Goal: Task Accomplishment & Management: Manage account settings

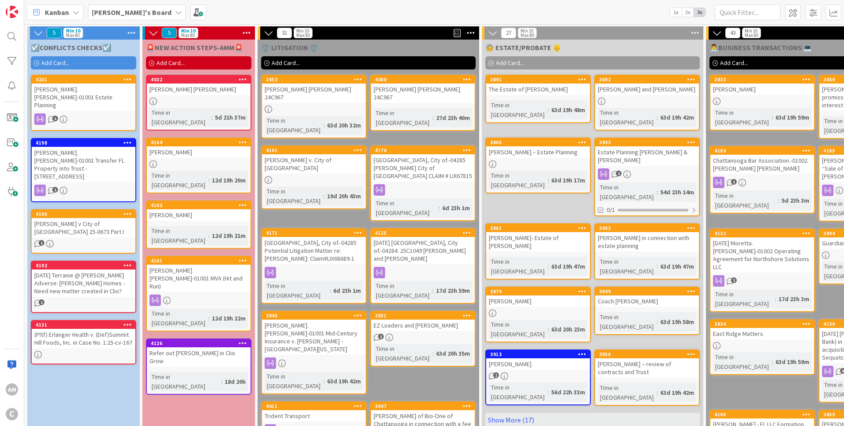
click at [203, 265] on div "[PERSON_NAME].[PERSON_NAME]-01001 MVA (Hit and Run)" at bounding box center [199, 278] width 104 height 27
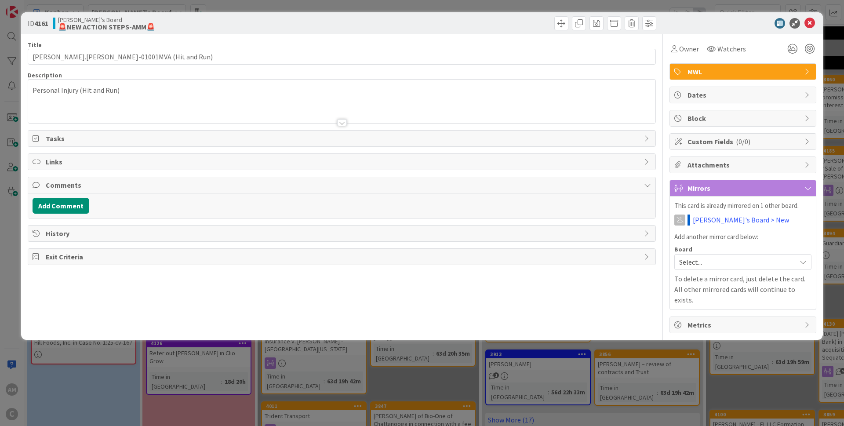
type input "[PERSON_NAME].[PERSON_NAME]-01001MVA (Hit and Run)"
click at [77, 204] on button "Add Comment" at bounding box center [61, 206] width 57 height 16
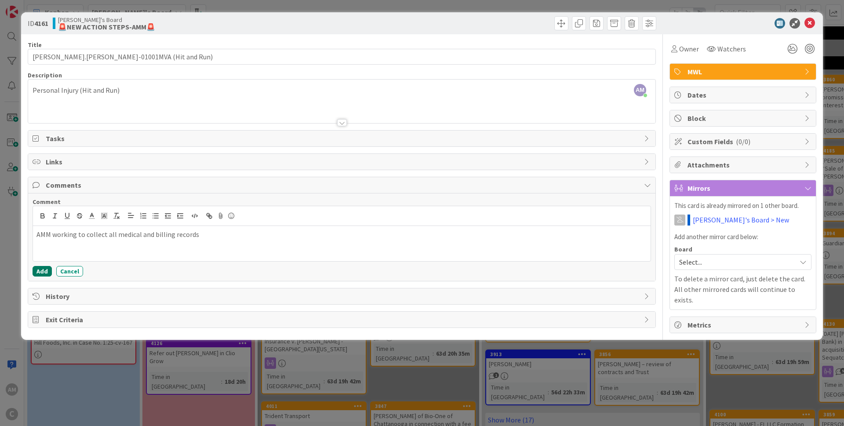
click at [41, 269] on button "Add" at bounding box center [42, 271] width 19 height 11
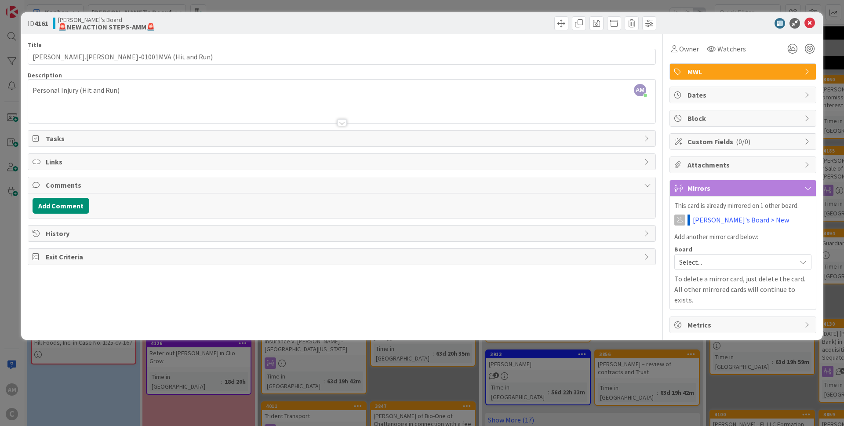
type input "[PERSON_NAME].[PERSON_NAME]-01001MVA (Hit and Run)"
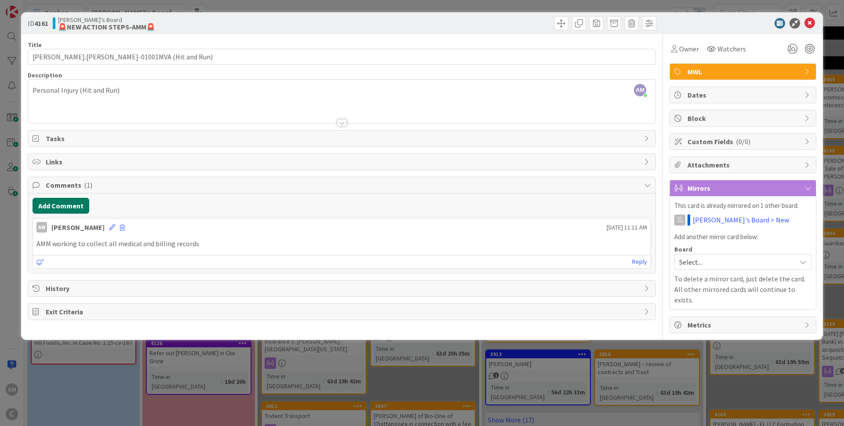
click at [81, 209] on button "Add Comment" at bounding box center [61, 206] width 57 height 16
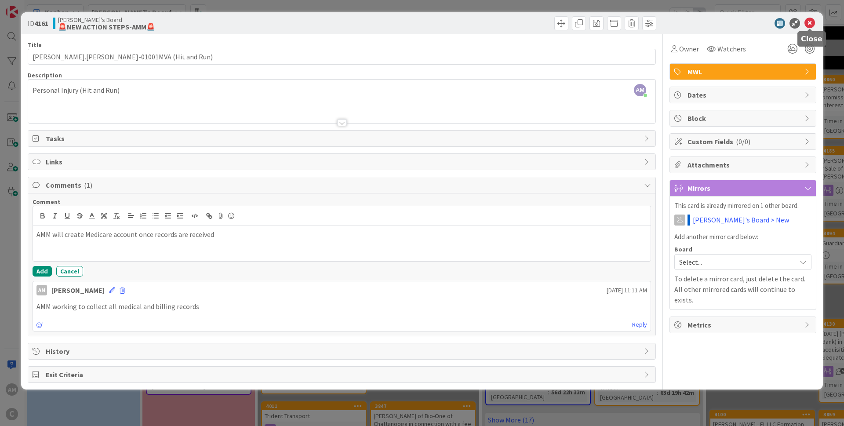
click at [813, 24] on icon at bounding box center [810, 23] width 11 height 11
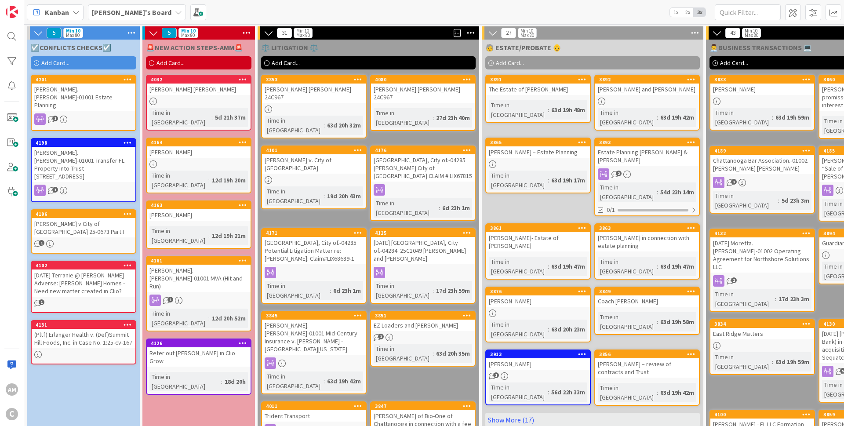
click at [213, 265] on div "[PERSON_NAME].[PERSON_NAME]-01001 MVA (Hit and Run)" at bounding box center [199, 278] width 104 height 27
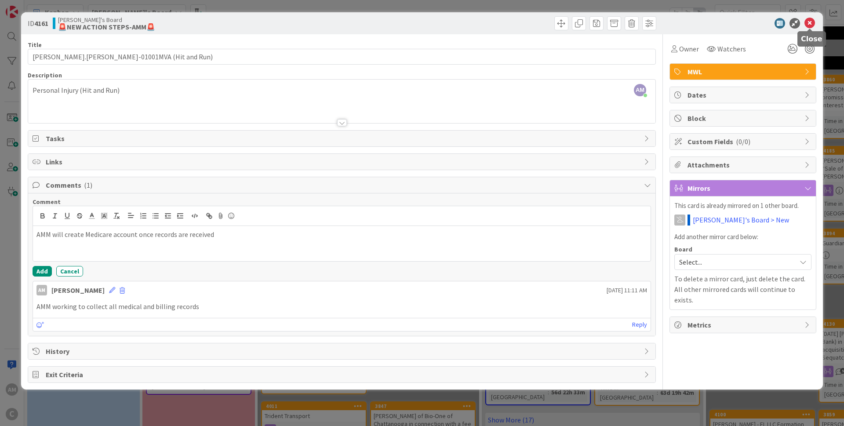
click at [812, 22] on icon at bounding box center [810, 23] width 11 height 11
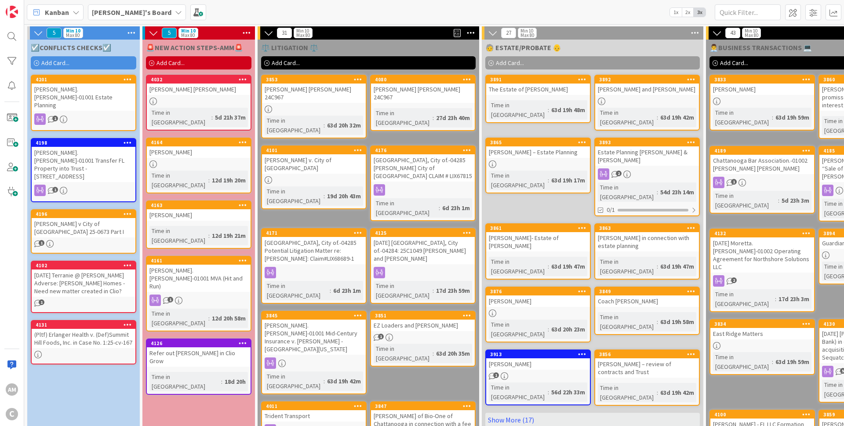
click at [103, 113] on div "1" at bounding box center [84, 118] width 104 height 11
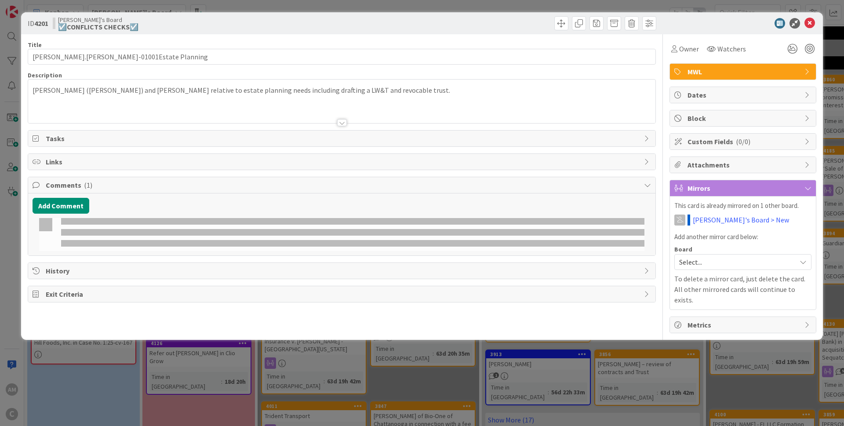
type input "[PERSON_NAME].[PERSON_NAME]-01001Estate Planning"
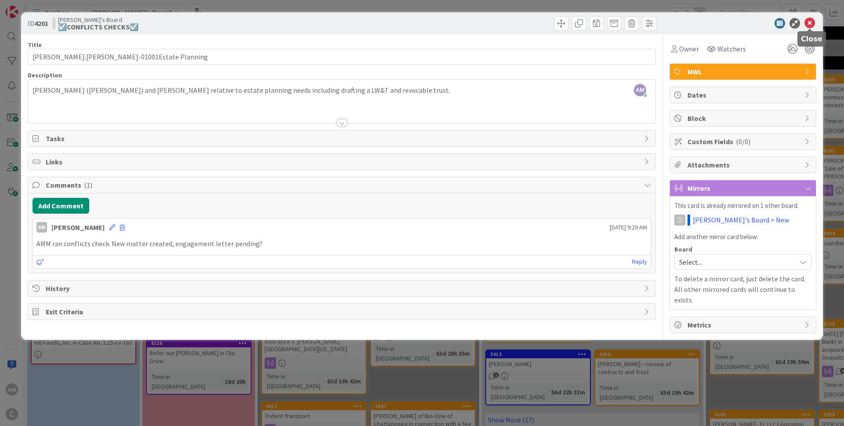
click at [814, 26] on icon at bounding box center [810, 23] width 11 height 11
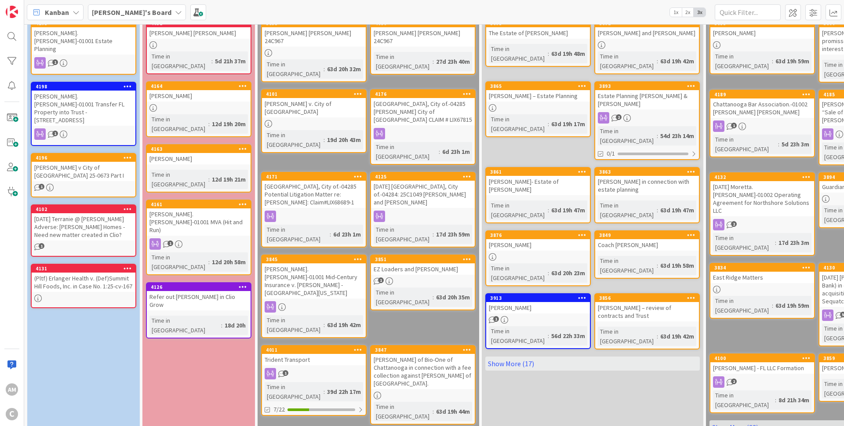
scroll to position [167, 0]
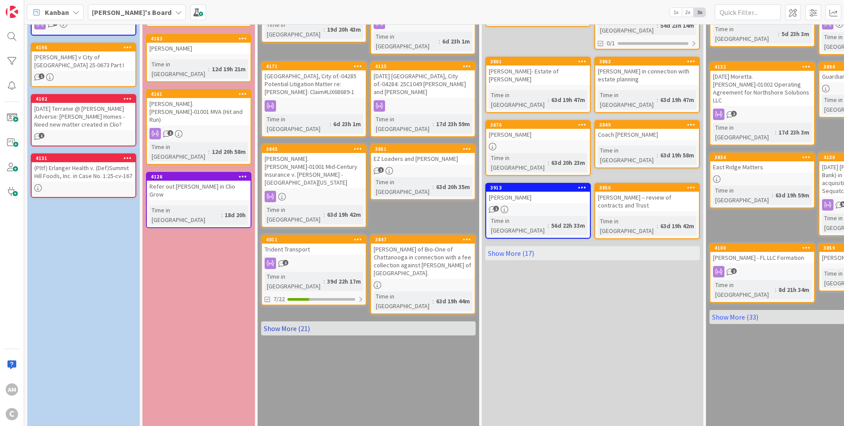
click at [295, 321] on link "Show More (21)" at bounding box center [368, 328] width 215 height 14
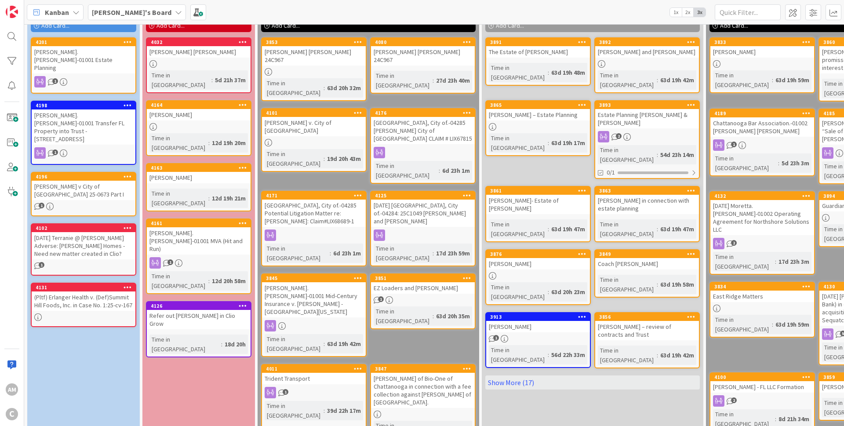
scroll to position [36, 0]
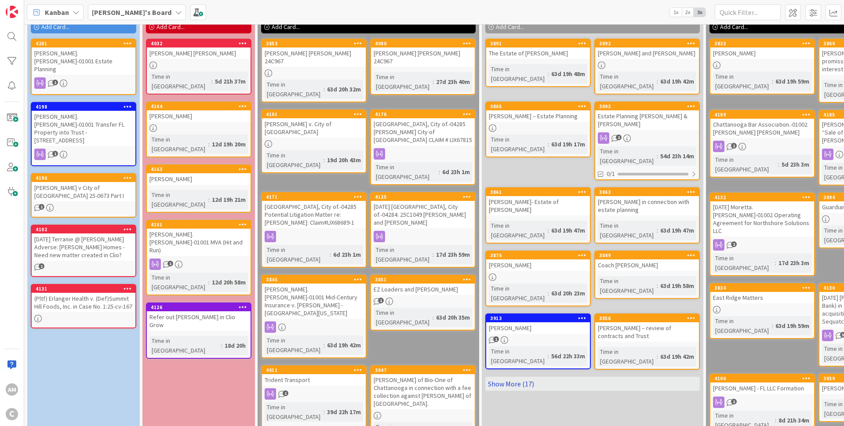
click at [521, 377] on link "Show More (17)" at bounding box center [592, 384] width 215 height 14
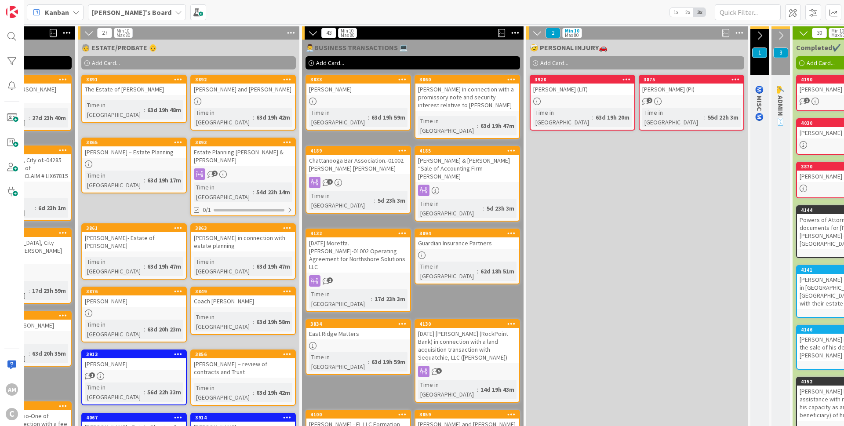
scroll to position [0, 420]
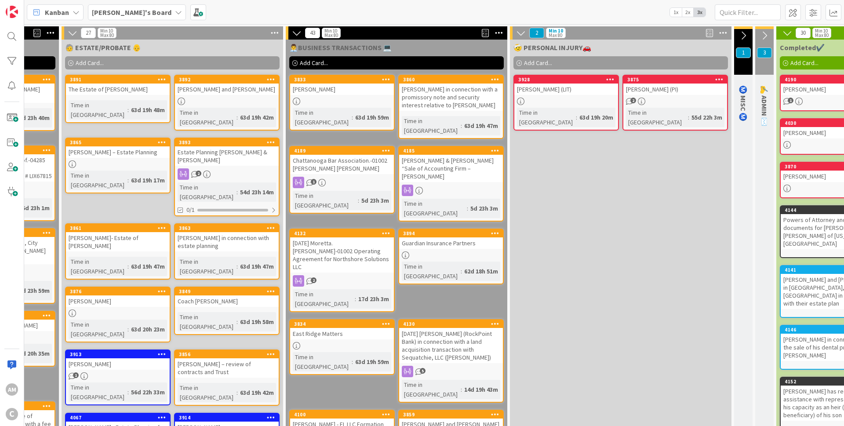
click at [374, 88] on div "[PERSON_NAME]" at bounding box center [342, 89] width 104 height 11
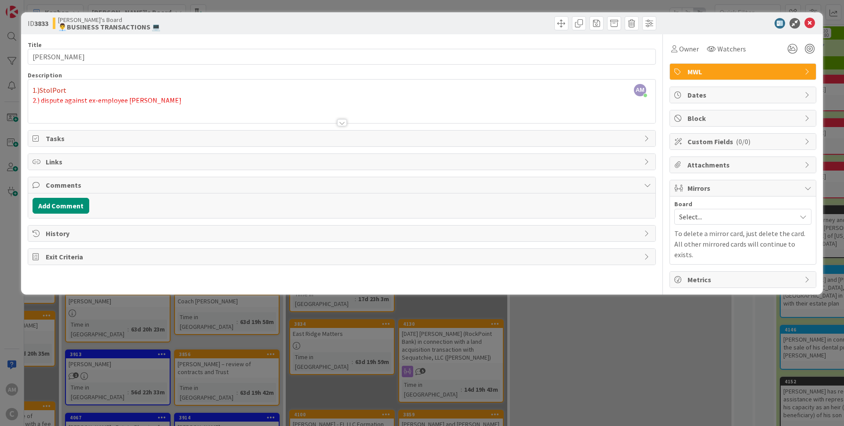
click at [344, 124] on div at bounding box center [342, 122] width 10 height 7
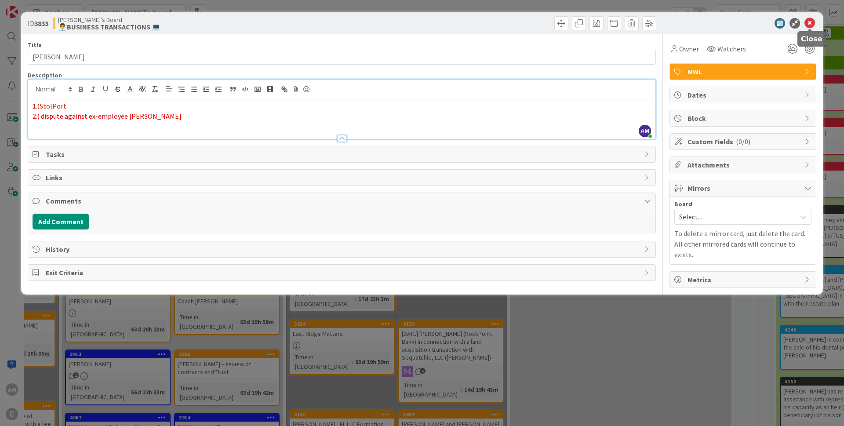
click at [812, 26] on icon at bounding box center [810, 23] width 11 height 11
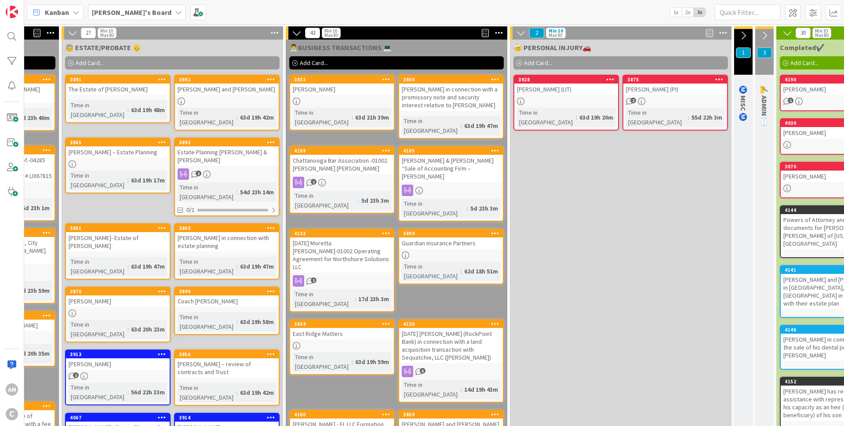
click at [745, 36] on icon at bounding box center [744, 36] width 10 height 10
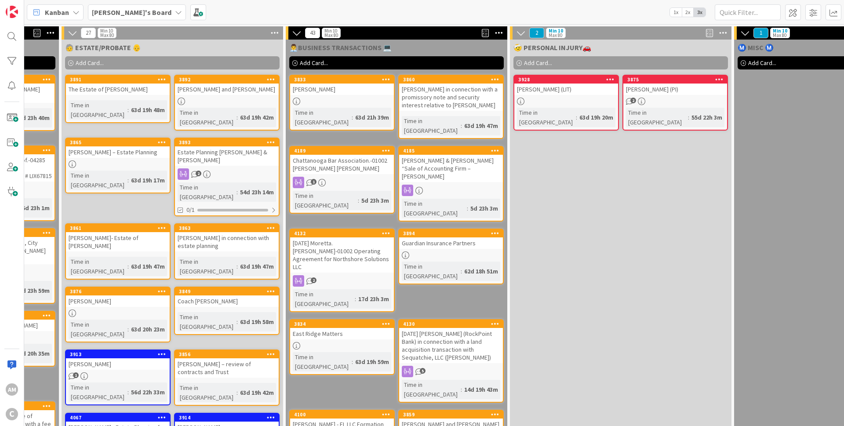
click at [745, 36] on icon at bounding box center [745, 33] width 10 height 10
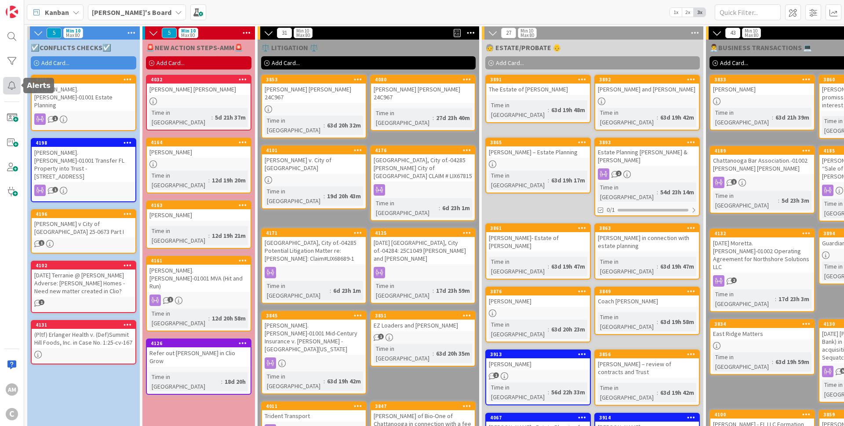
click at [14, 82] on div at bounding box center [12, 86] width 18 height 18
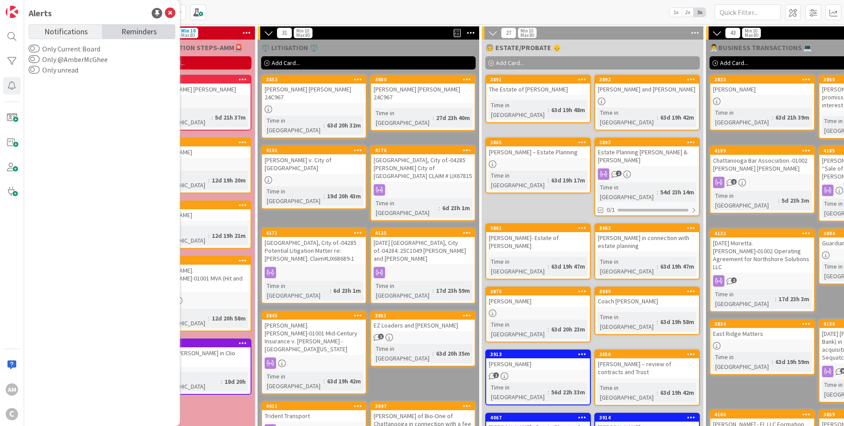
click at [132, 29] on span "Reminders" at bounding box center [139, 31] width 36 height 12
click at [67, 32] on span "Notifications" at bounding box center [66, 31] width 44 height 12
click at [35, 49] on button "Only Current Board" at bounding box center [34, 48] width 11 height 9
click at [35, 61] on button "Only @AmberMcGhee" at bounding box center [34, 59] width 11 height 9
click at [35, 73] on button "Only unread" at bounding box center [34, 70] width 11 height 9
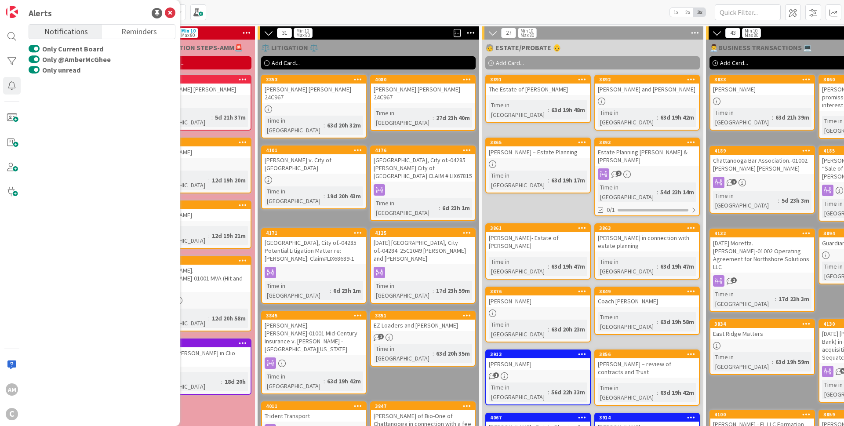
click at [37, 72] on button "Only unread" at bounding box center [34, 70] width 11 height 9
click at [36, 60] on button "Only @AmberMcGhee" at bounding box center [34, 59] width 11 height 9
click at [36, 51] on button "Only Current Board" at bounding box center [34, 48] width 11 height 9
click at [82, 31] on span "Notifications" at bounding box center [66, 31] width 44 height 12
click at [131, 32] on span "Reminders" at bounding box center [139, 31] width 36 height 12
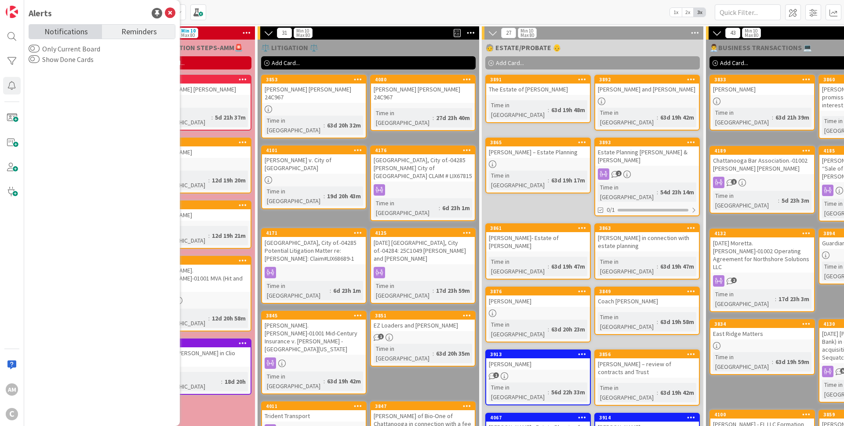
click at [68, 35] on span "Notifications" at bounding box center [66, 31] width 44 height 12
click at [104, 109] on div at bounding box center [102, 247] width 147 height 344
click at [171, 14] on icon at bounding box center [170, 13] width 11 height 11
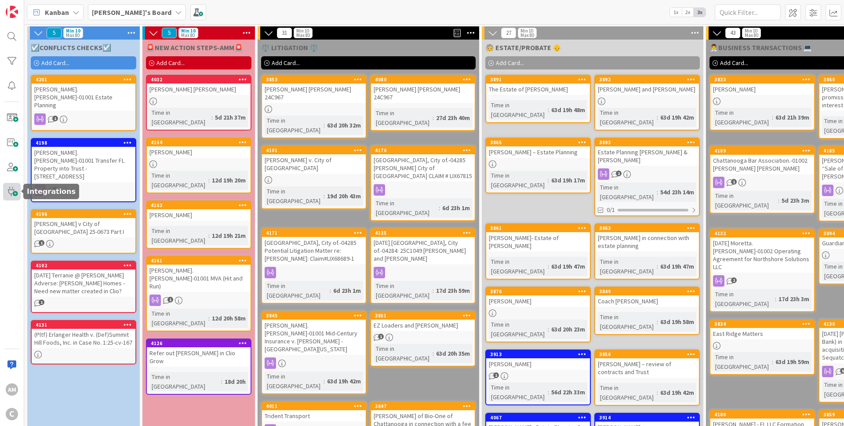
click at [8, 189] on span at bounding box center [12, 192] width 18 height 18
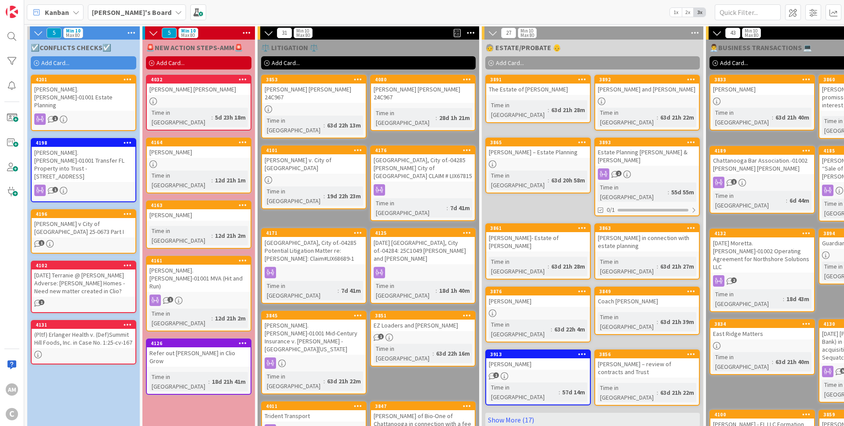
click at [175, 15] on icon at bounding box center [178, 12] width 7 height 7
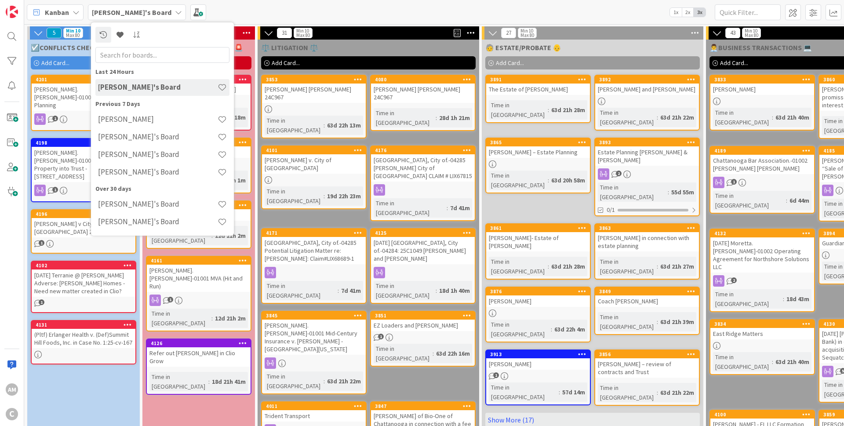
click at [175, 15] on icon at bounding box center [178, 12] width 7 height 7
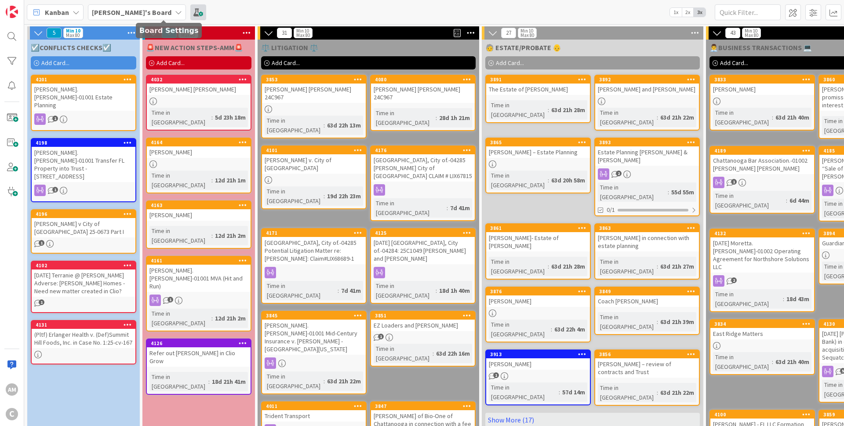
click at [190, 11] on span at bounding box center [198, 12] width 16 height 16
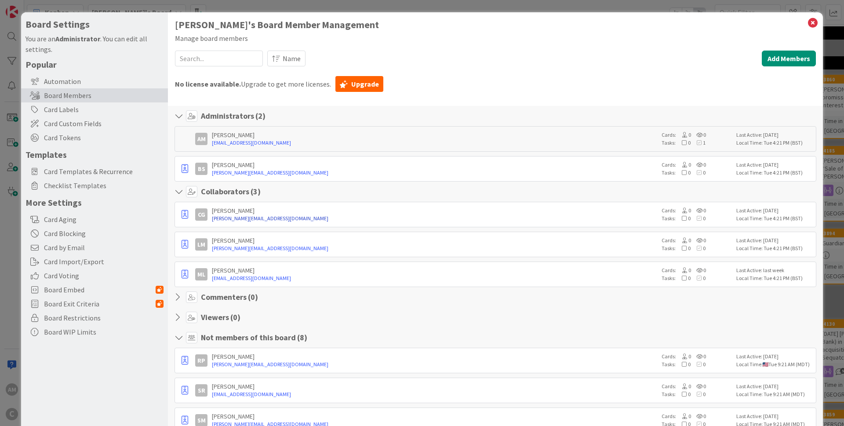
click at [346, 221] on link "[PERSON_NAME][EMAIL_ADDRESS][DOMAIN_NAME]" at bounding box center [434, 219] width 445 height 8
click at [808, 27] on icon at bounding box center [812, 23] width 11 height 12
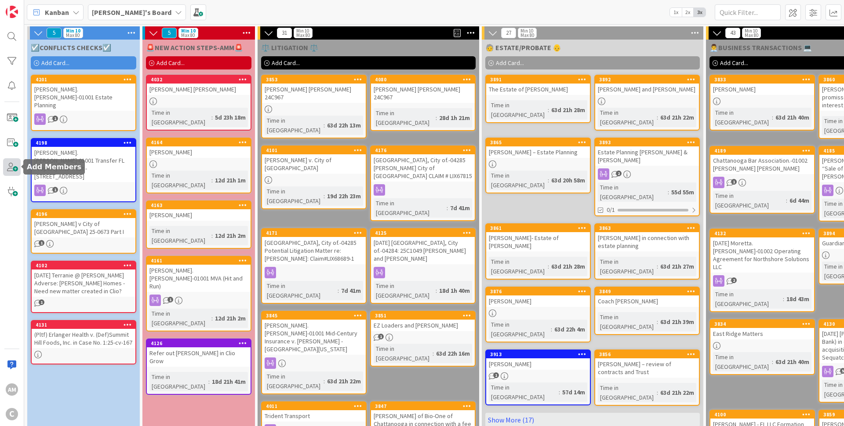
click at [12, 174] on span at bounding box center [12, 167] width 18 height 18
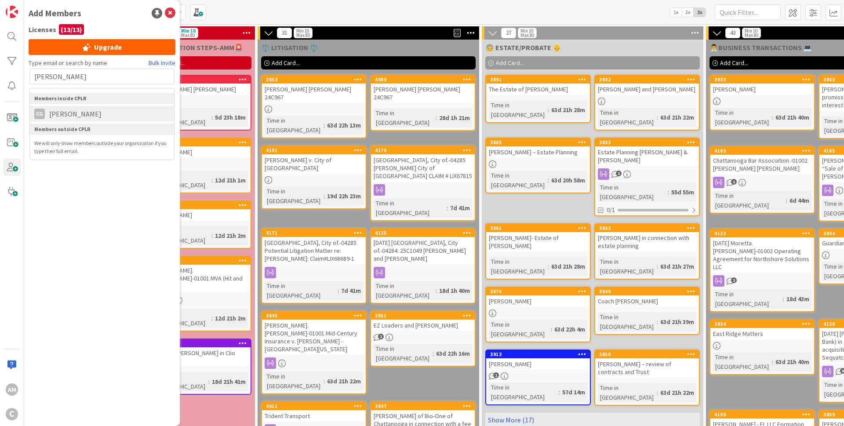
type input "[PERSON_NAME]"
click at [100, 115] on li "CG [PERSON_NAME]" at bounding box center [102, 114] width 144 height 16
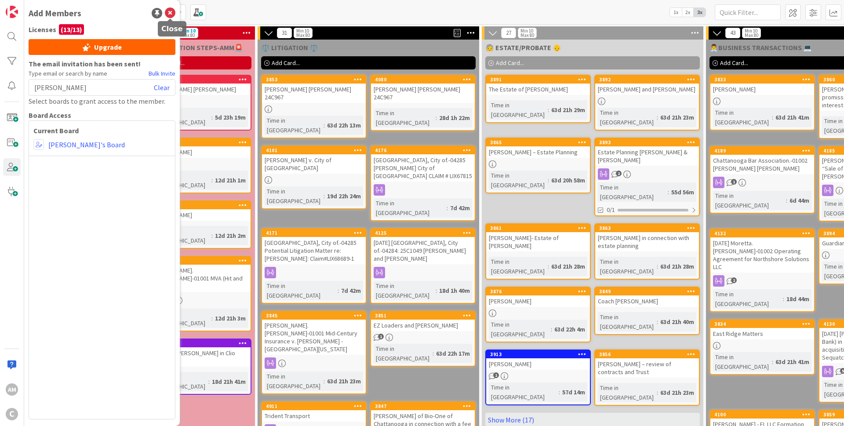
click at [172, 13] on icon at bounding box center [170, 13] width 11 height 11
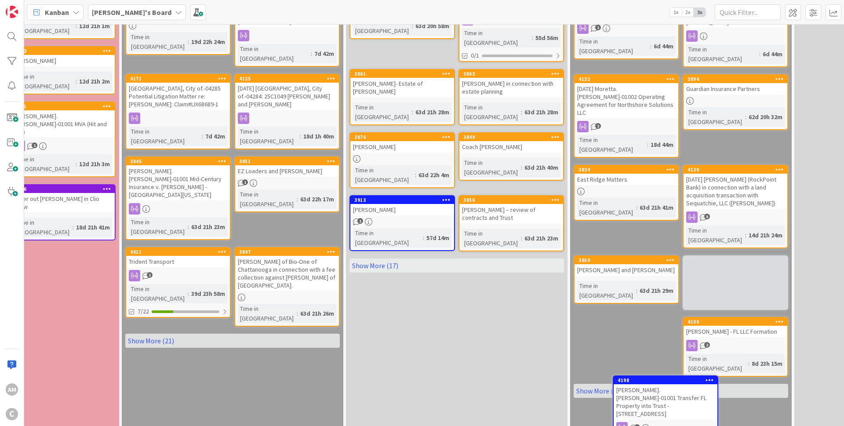
scroll to position [167, 136]
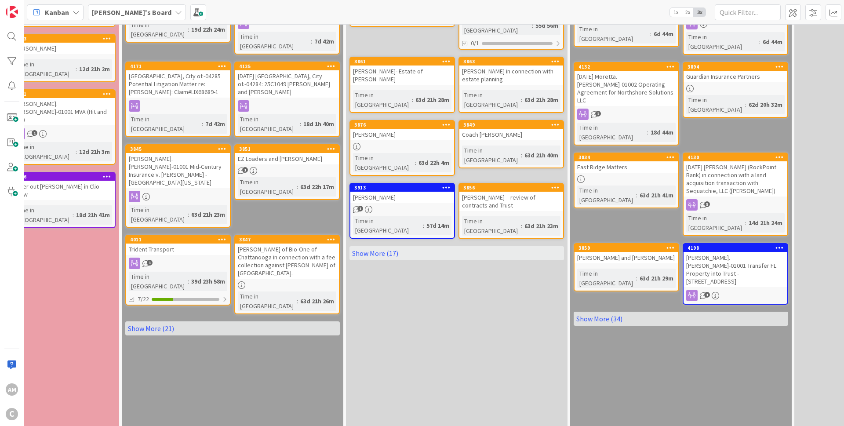
drag, startPoint x: 615, startPoint y: 256, endPoint x: 690, endPoint y: 302, distance: 87.8
click at [616, 312] on link "Show More (34)" at bounding box center [681, 319] width 215 height 14
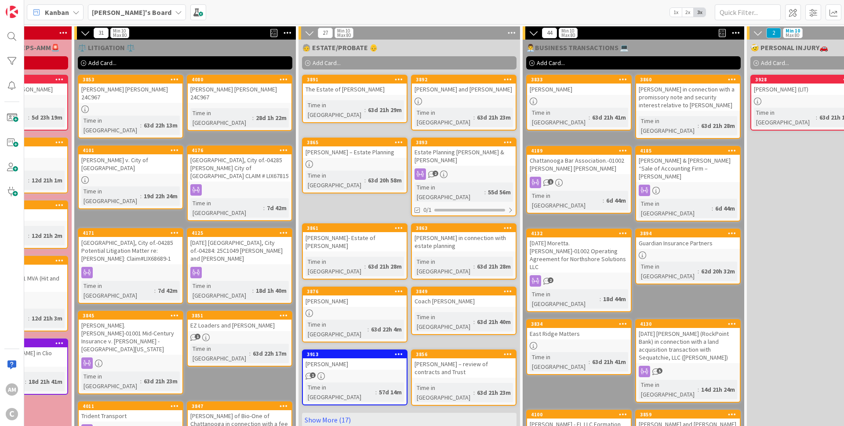
scroll to position [0, 0]
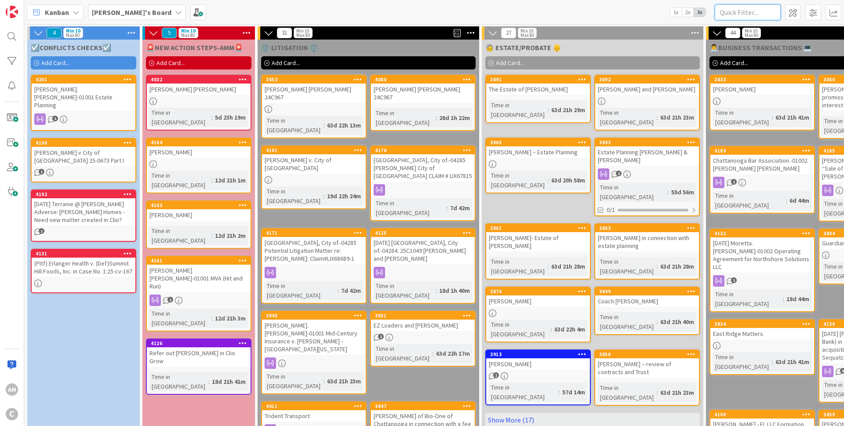
click at [765, 15] on input "text" at bounding box center [748, 12] width 66 height 16
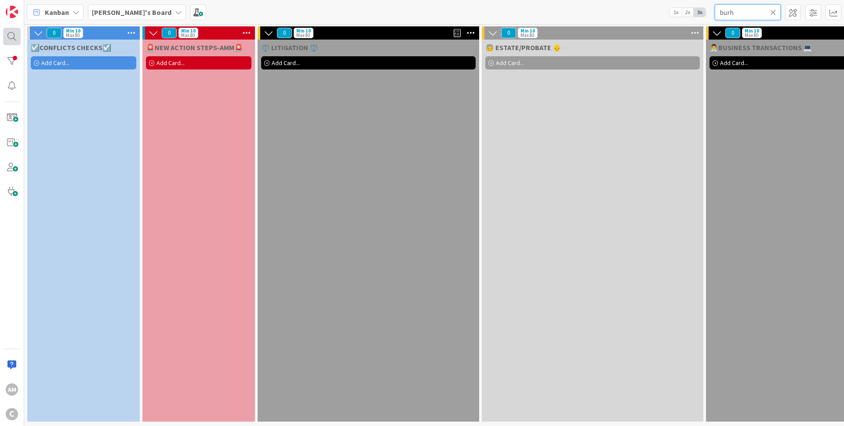
type input "burh"
click at [771, 13] on icon at bounding box center [773, 12] width 6 height 8
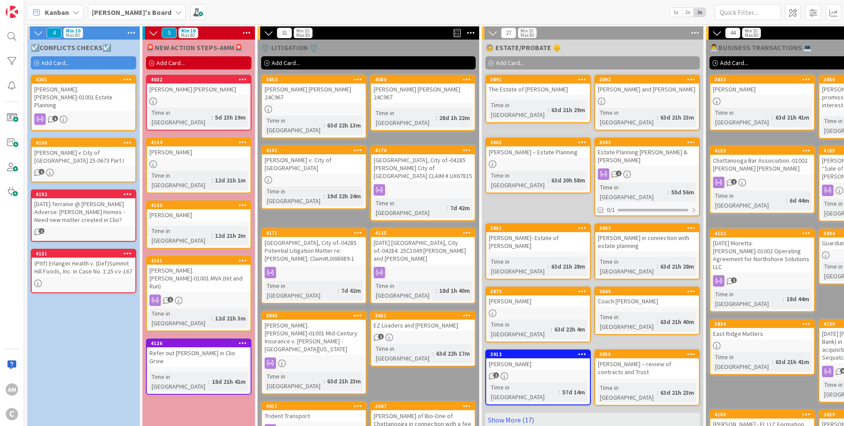
click at [47, 64] on span "Add Card..." at bounding box center [55, 63] width 28 height 8
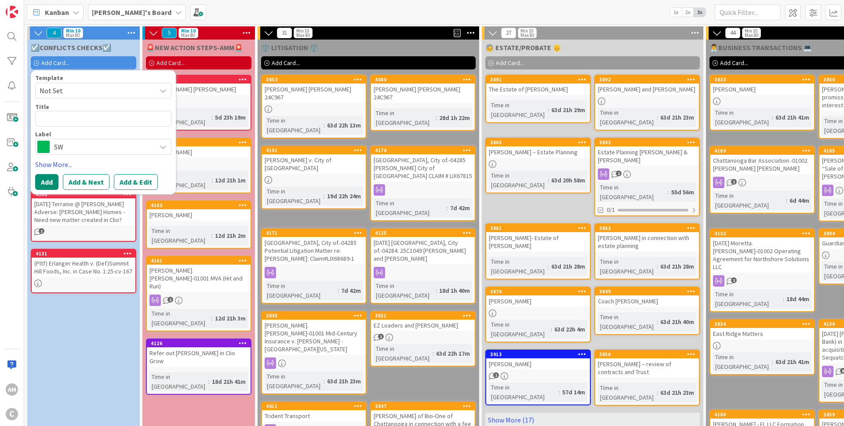
type textarea "x"
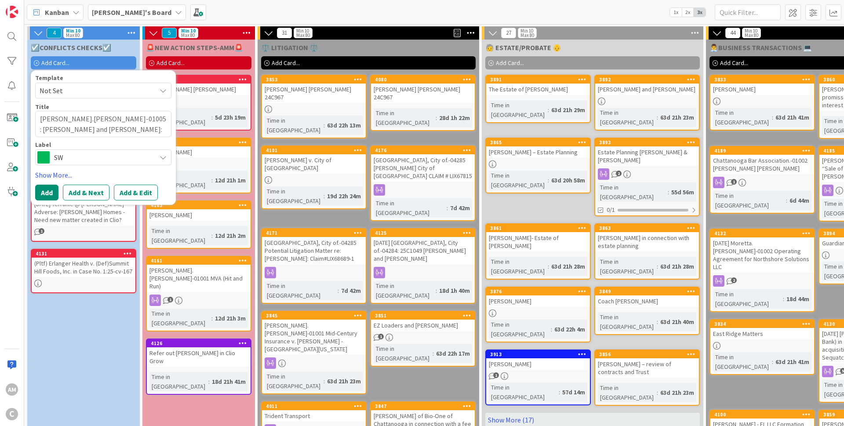
type textarea "[PERSON_NAME].[PERSON_NAME]-01005 : [PERSON_NAME] and [PERSON_NAME]: [GEOGRAPHI…"
click at [98, 153] on span "SW" at bounding box center [103, 157] width 98 height 12
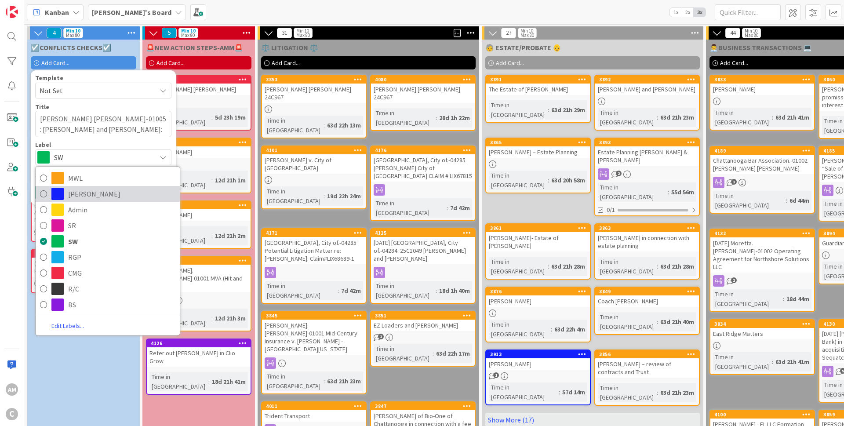
click at [80, 201] on link "[PERSON_NAME]" at bounding box center [108, 194] width 144 height 16
type textarea "x"
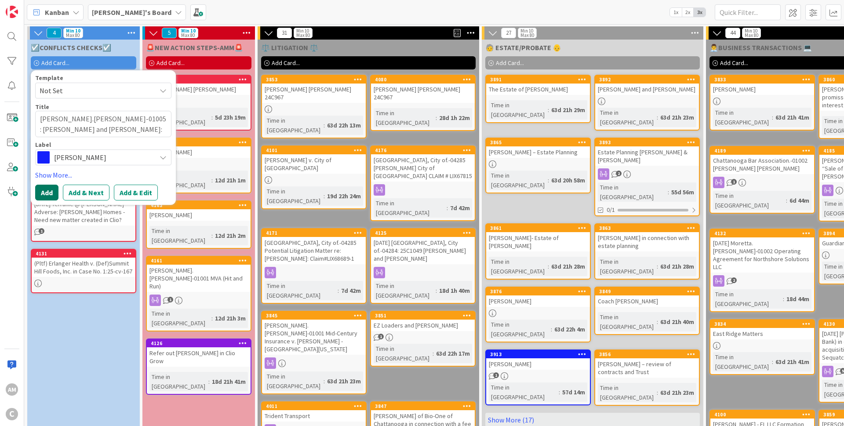
click at [47, 193] on button "Add" at bounding box center [46, 193] width 23 height 16
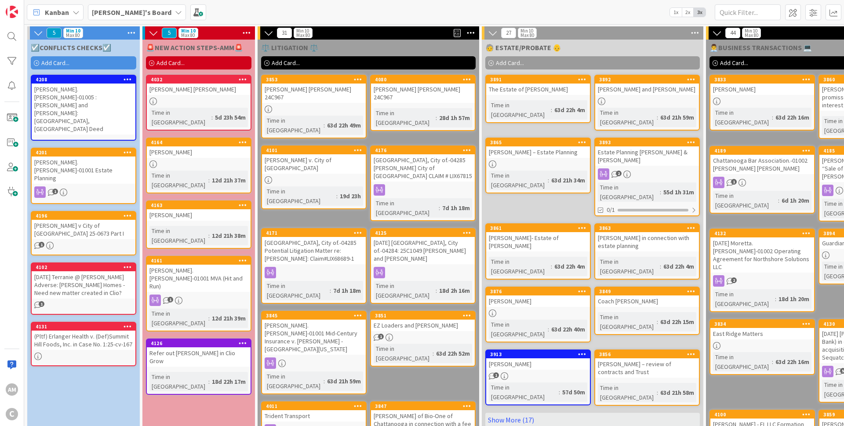
drag, startPoint x: 103, startPoint y: 92, endPoint x: 112, endPoint y: 93, distance: 8.4
click at [104, 92] on div "[PERSON_NAME].[PERSON_NAME]-01005 : [PERSON_NAME] and [PERSON_NAME]: [GEOGRAPHI…" at bounding box center [84, 109] width 104 height 51
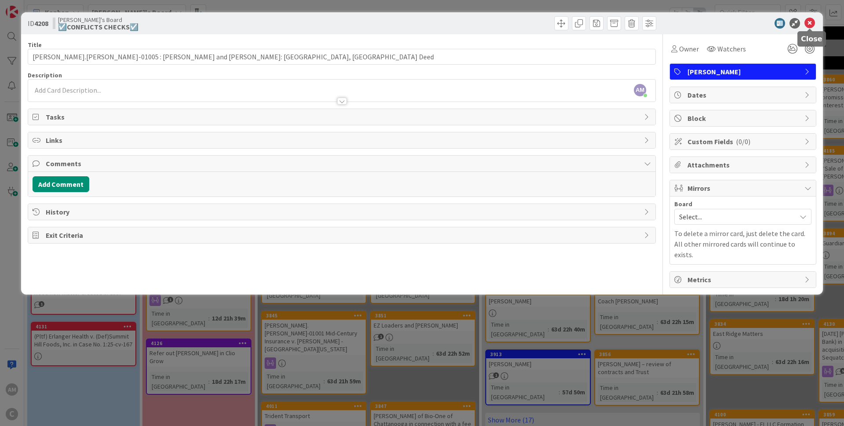
drag, startPoint x: 812, startPoint y: 22, endPoint x: 766, endPoint y: 26, distance: 45.9
click at [813, 22] on icon at bounding box center [810, 23] width 11 height 11
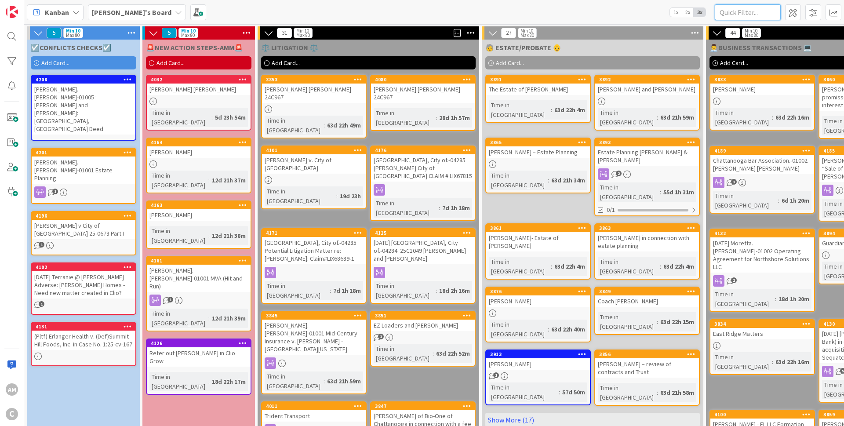
click at [745, 16] on input "text" at bounding box center [748, 12] width 66 height 16
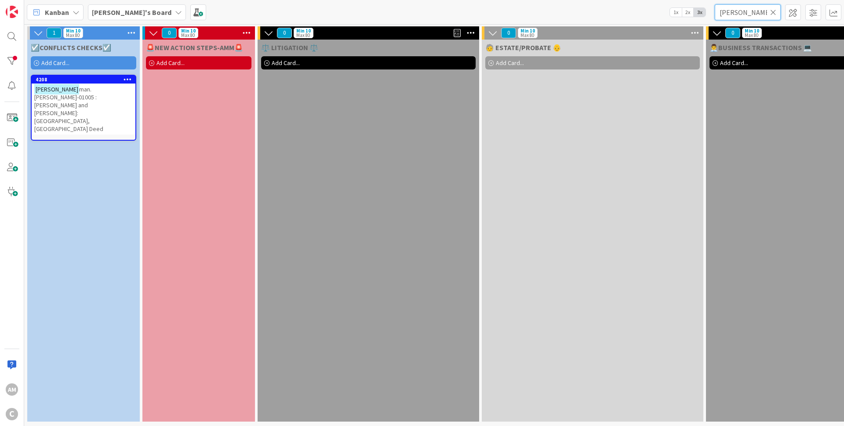
type input "[PERSON_NAME]"
click at [103, 95] on span "man.[PERSON_NAME]-01005 : [PERSON_NAME] and [PERSON_NAME]: [GEOGRAPHIC_DATA], […" at bounding box center [68, 108] width 69 height 47
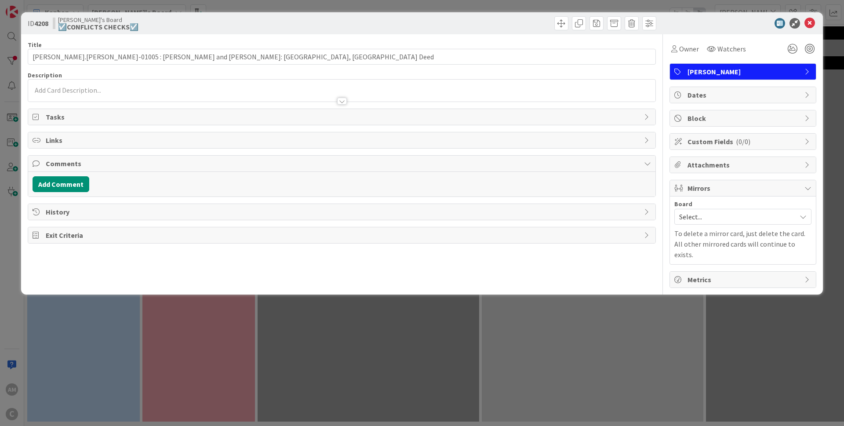
click at [95, 95] on div at bounding box center [341, 96] width 627 height 9
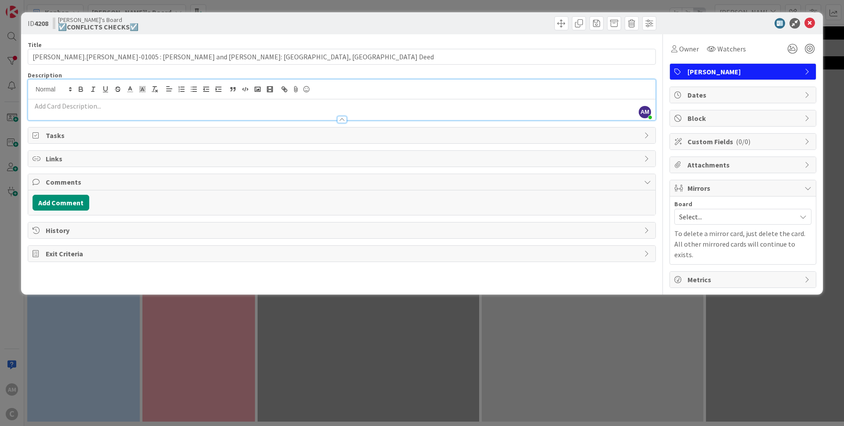
click at [96, 109] on p at bounding box center [342, 106] width 619 height 10
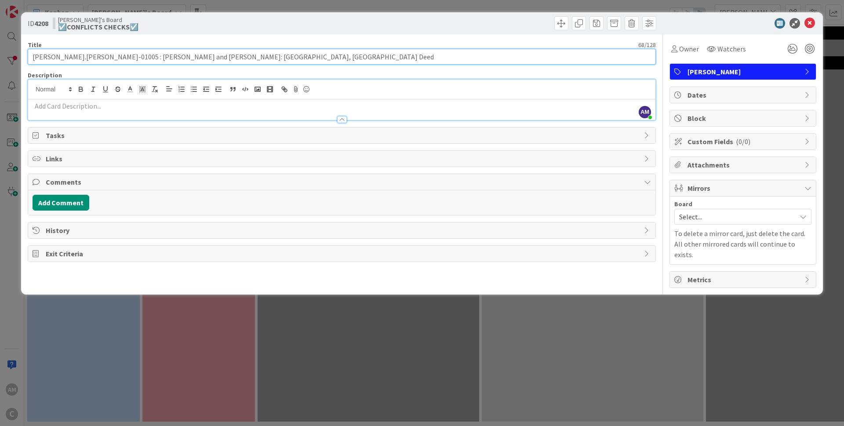
drag, startPoint x: 264, startPoint y: 57, endPoint x: 102, endPoint y: 55, distance: 162.7
click at [102, 55] on input "[PERSON_NAME].[PERSON_NAME]-01005 : [PERSON_NAME] and [PERSON_NAME]: [GEOGRAPHI…" at bounding box center [342, 57] width 628 height 16
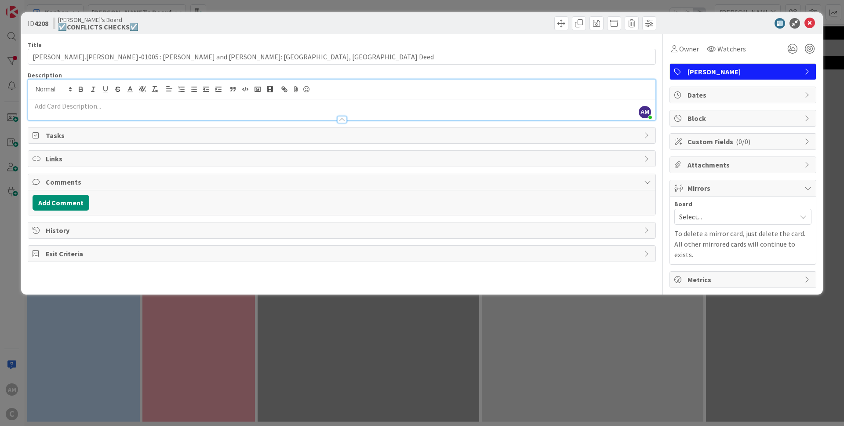
click at [120, 108] on p at bounding box center [342, 106] width 619 height 10
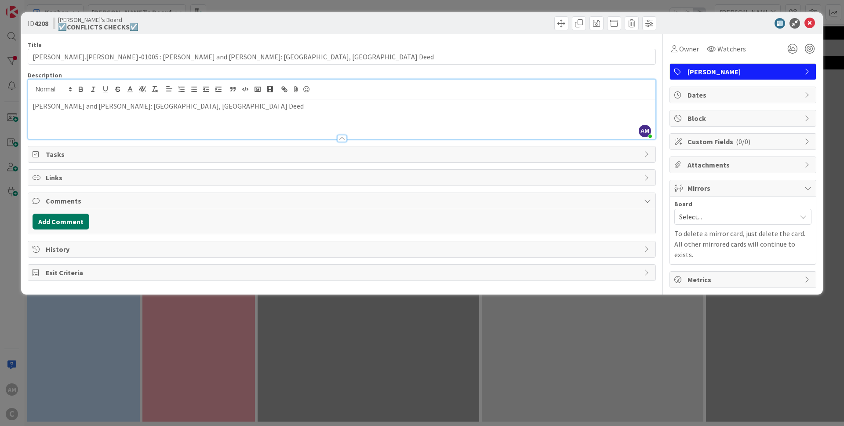
click at [67, 226] on button "Add Comment" at bounding box center [61, 222] width 57 height 16
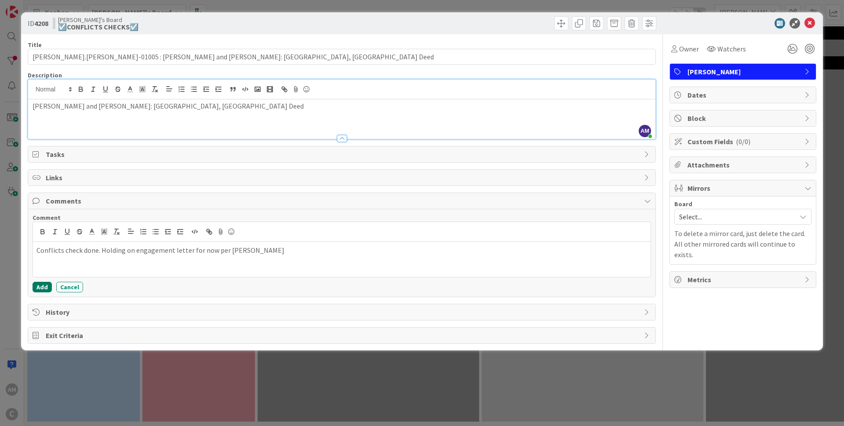
click at [44, 283] on button "Add" at bounding box center [42, 287] width 19 height 11
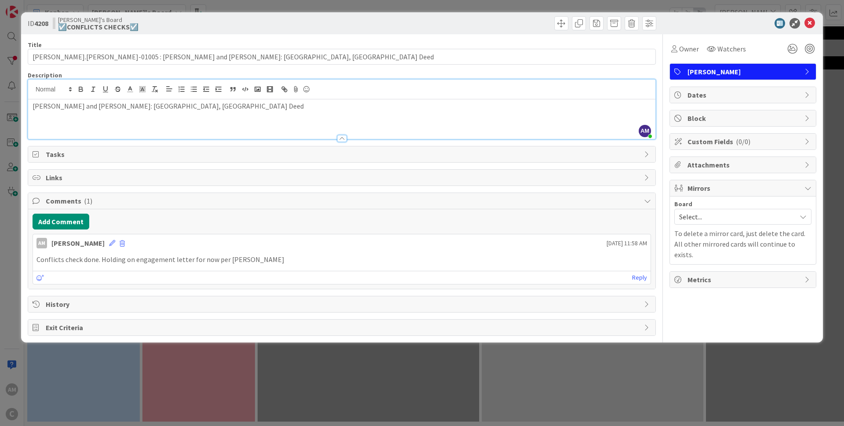
click at [741, 214] on span "Select..." at bounding box center [735, 217] width 113 height 12
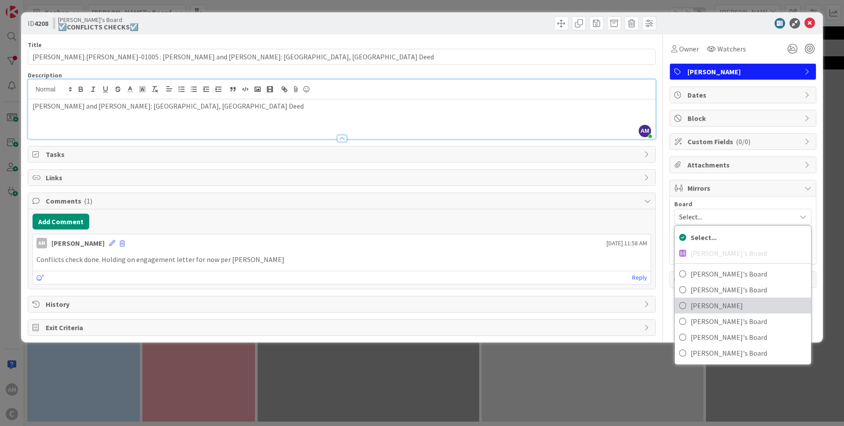
click at [708, 300] on span "[PERSON_NAME]" at bounding box center [749, 305] width 116 height 13
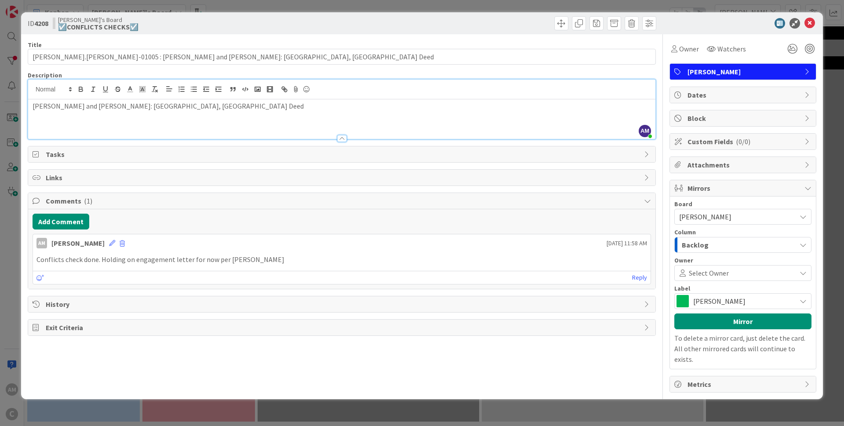
click at [720, 251] on div "Backlog" at bounding box center [738, 245] width 117 height 14
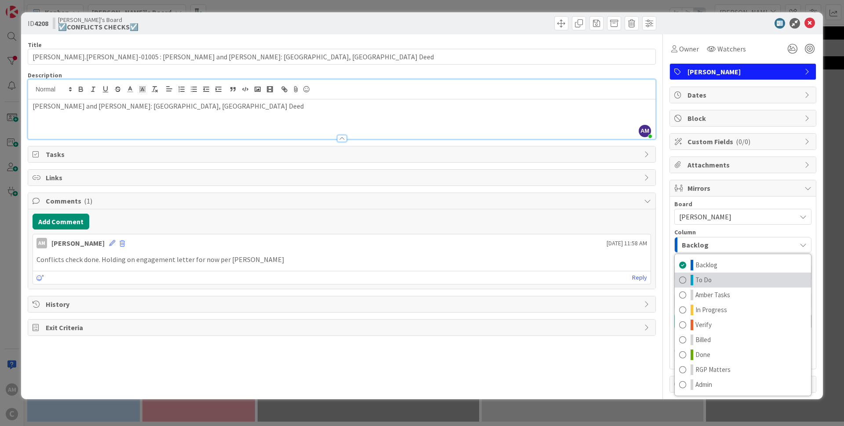
click at [708, 279] on span "To Do" at bounding box center [704, 280] width 16 height 11
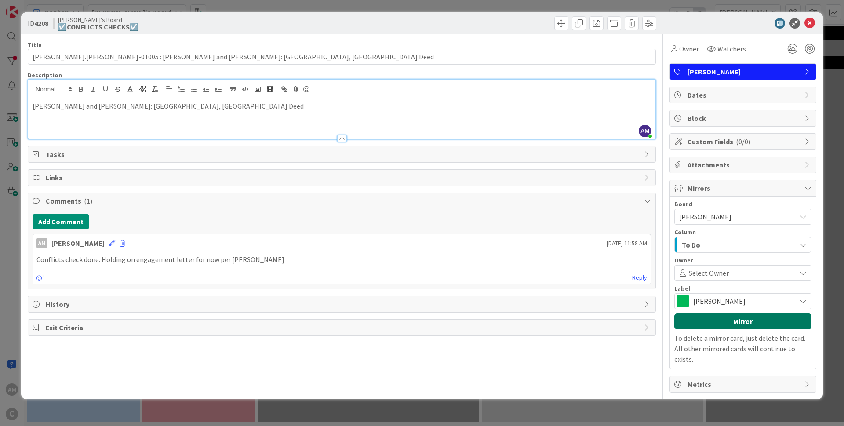
click at [712, 320] on button "Mirror" at bounding box center [742, 321] width 137 height 16
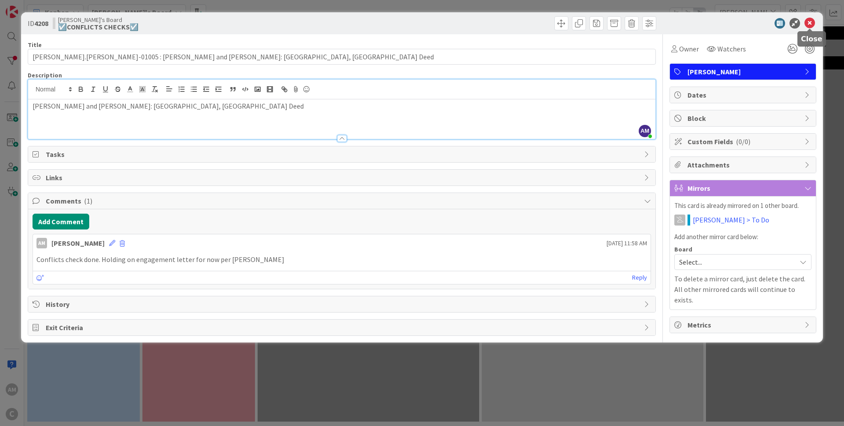
click at [812, 24] on icon at bounding box center [810, 23] width 11 height 11
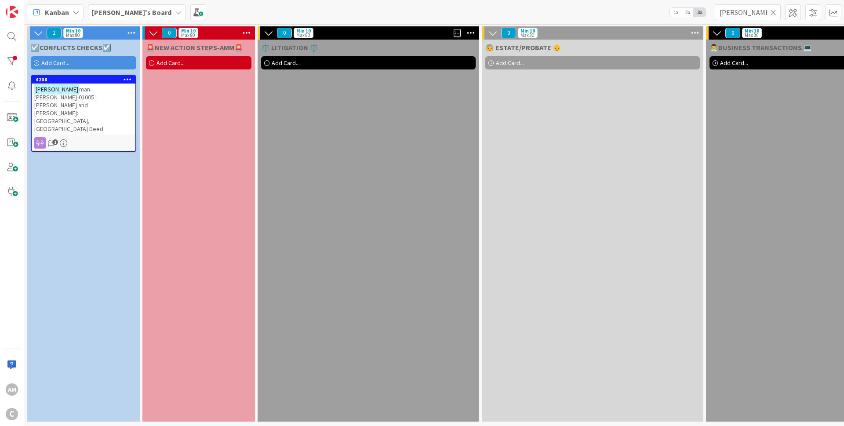
click at [773, 12] on icon at bounding box center [773, 12] width 6 height 8
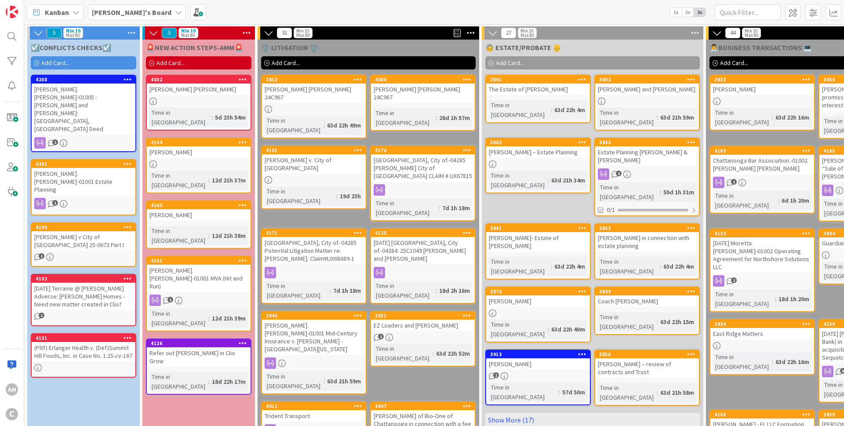
click at [175, 14] on icon at bounding box center [178, 12] width 7 height 7
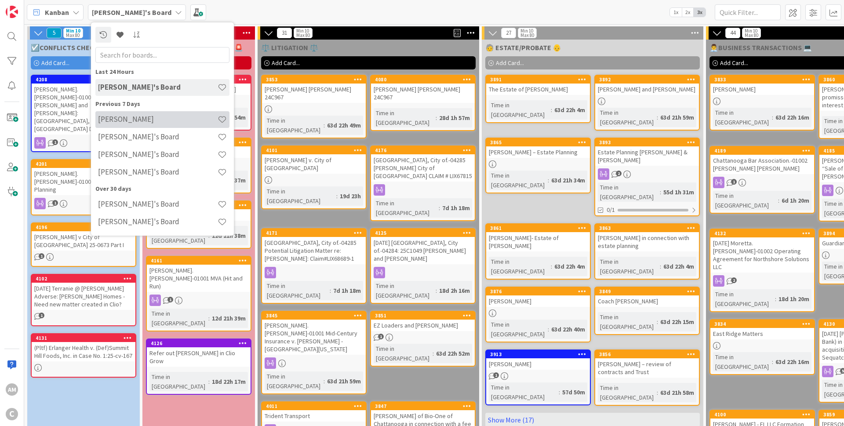
click at [141, 115] on h4 "[PERSON_NAME]" at bounding box center [158, 119] width 120 height 9
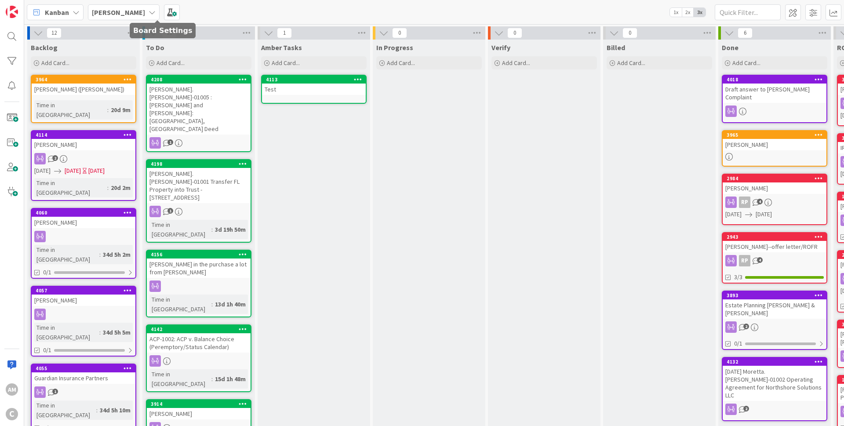
click at [149, 11] on icon at bounding box center [152, 12] width 7 height 7
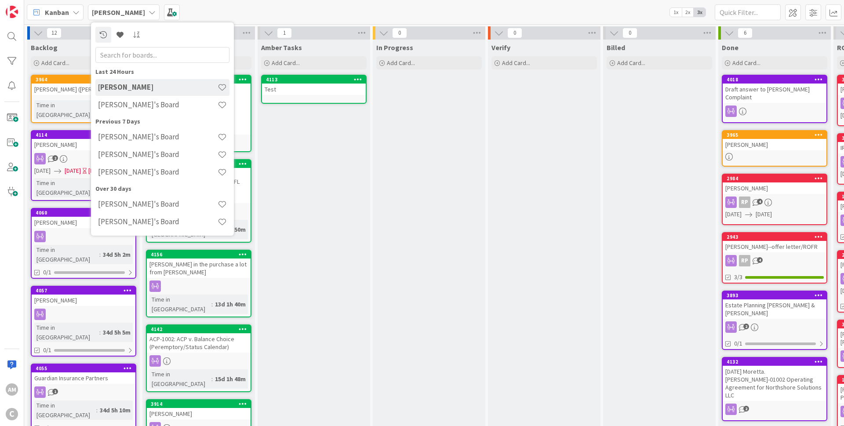
click at [132, 105] on h4 "[PERSON_NAME]'s Board" at bounding box center [158, 104] width 120 height 9
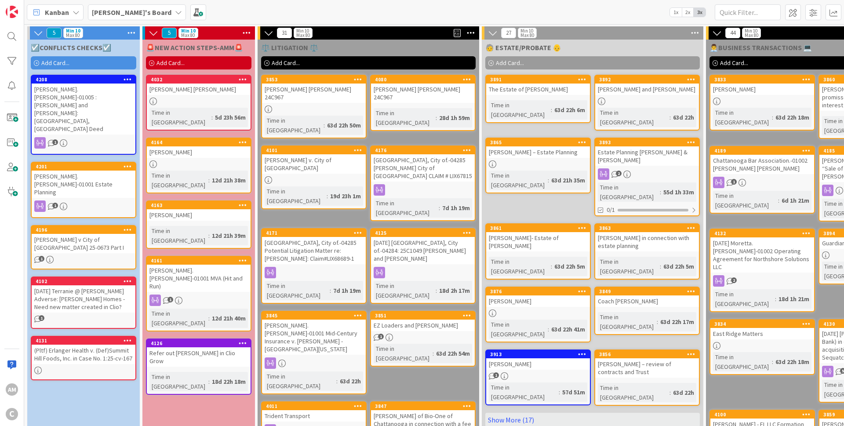
click at [54, 64] on span "Add Card..." at bounding box center [55, 63] width 28 height 8
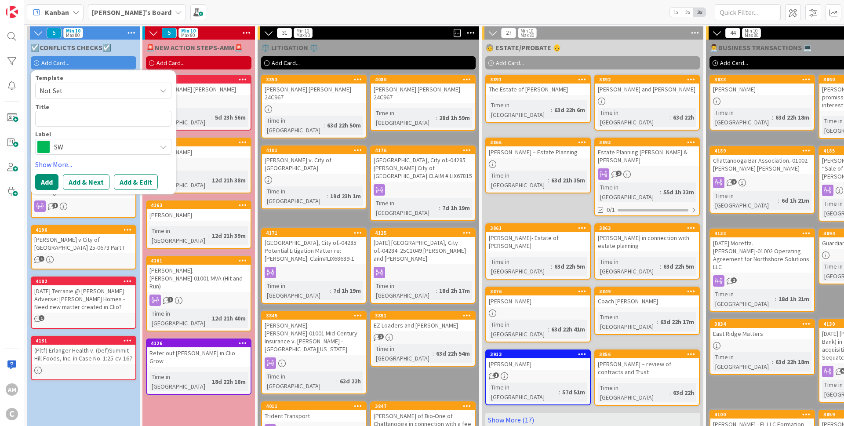
type textarea "x"
type textarea "C"
type textarea "x"
type textarea "Cl"
type textarea "x"
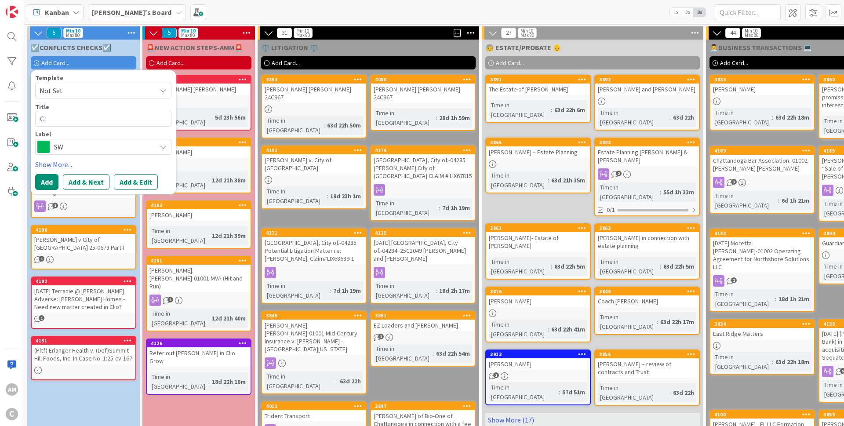
type textarea "Cli"
type textarea "x"
type textarea "Clin"
type textarea "x"
type textarea "Cli"
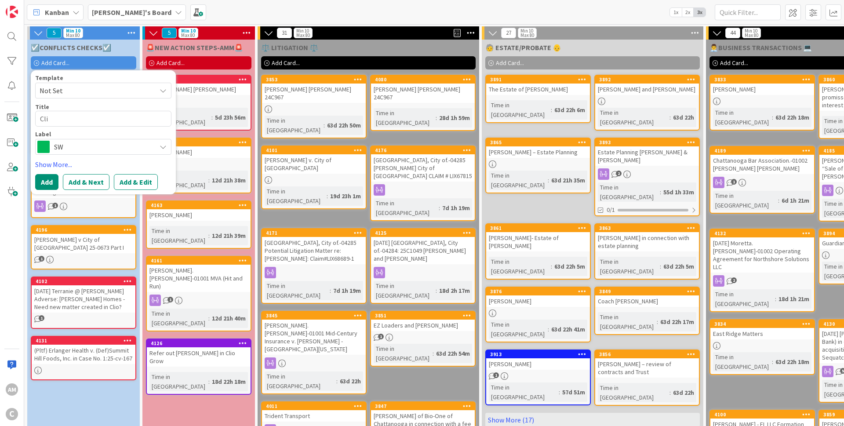
type textarea "x"
type textarea "Cl"
type textarea "x"
type textarea "C"
type textarea "x"
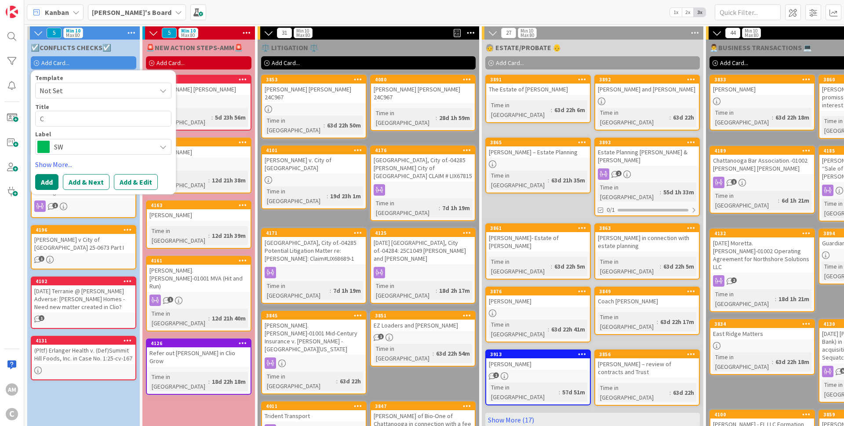
type textarea "Co"
type textarea "x"
type textarea "Col"
type textarea "x"
type textarea "Coli"
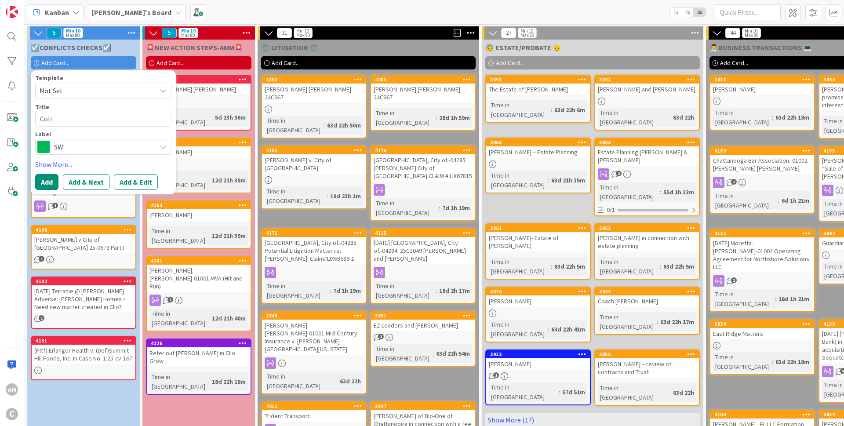
type textarea "x"
type textarea "[PERSON_NAME]"
type textarea "x"
type textarea "[PERSON_NAME]"
type textarea "x"
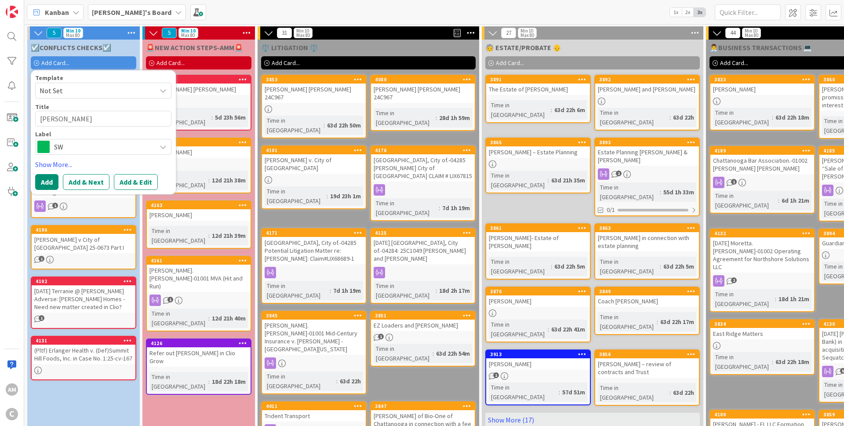
type textarea "[PERSON_NAME]"
type textarea "x"
type textarea "[PERSON_NAME]"
type textarea "x"
type textarea "[PERSON_NAME]"
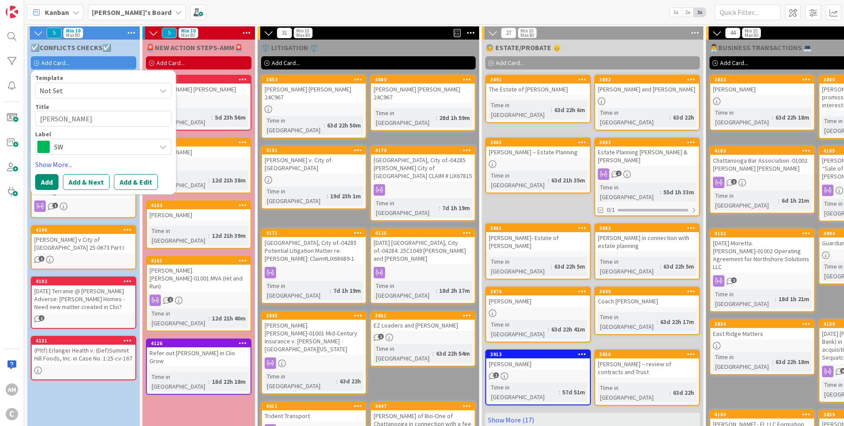
type textarea "x"
type textarea "[PERSON_NAME]"
type textarea "x"
type textarea "[PERSON_NAME]"
type textarea "x"
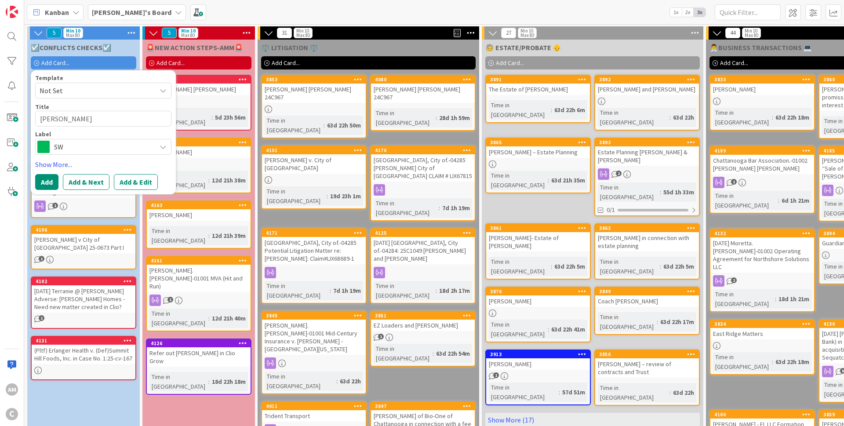
type textarea "[PERSON_NAME]"
type textarea "x"
type textarea "[PERSON_NAME]"
type textarea "x"
type textarea "[PERSON_NAME]"
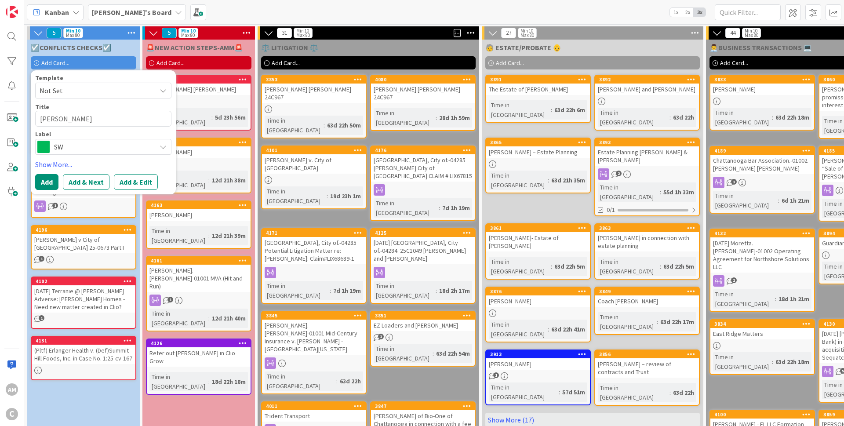
click at [142, 155] on div "Template Not Set Title 14 / 128 [PERSON_NAME] Label SW Show More... Add Add & N…" at bounding box center [103, 132] width 136 height 115
click at [142, 154] on div "SW" at bounding box center [103, 147] width 136 height 16
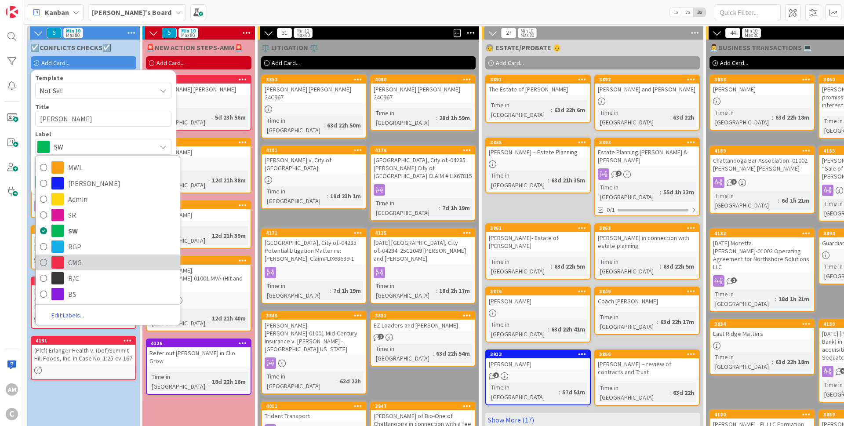
click at [87, 269] on span "CMG" at bounding box center [121, 262] width 107 height 13
type textarea "x"
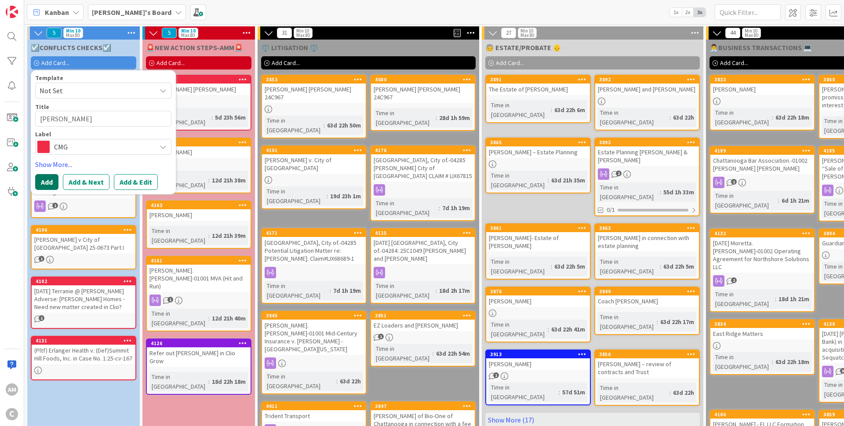
click at [56, 184] on button "Add" at bounding box center [46, 182] width 23 height 16
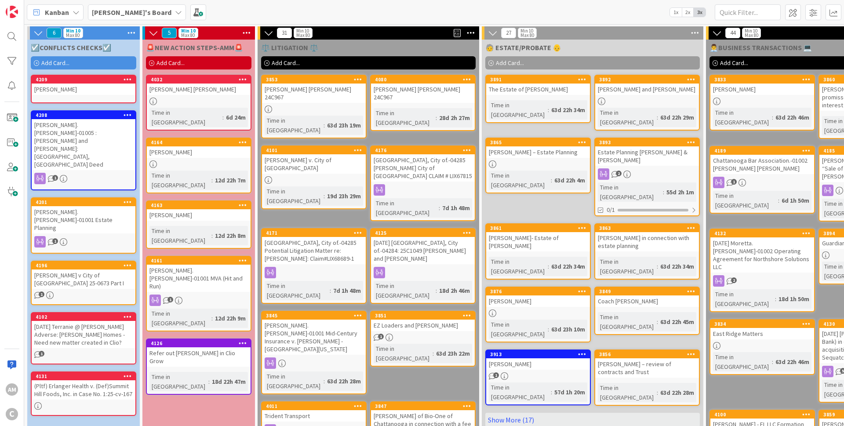
click at [79, 84] on div "[PERSON_NAME]" at bounding box center [84, 89] width 104 height 11
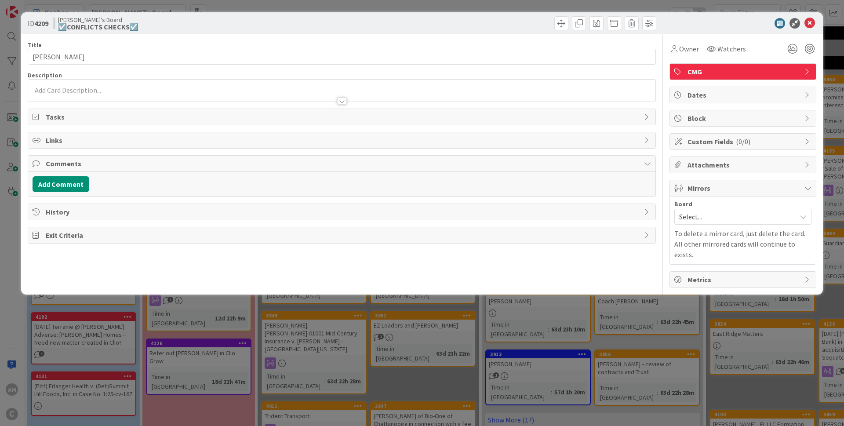
click at [77, 90] on div at bounding box center [341, 93] width 627 height 18
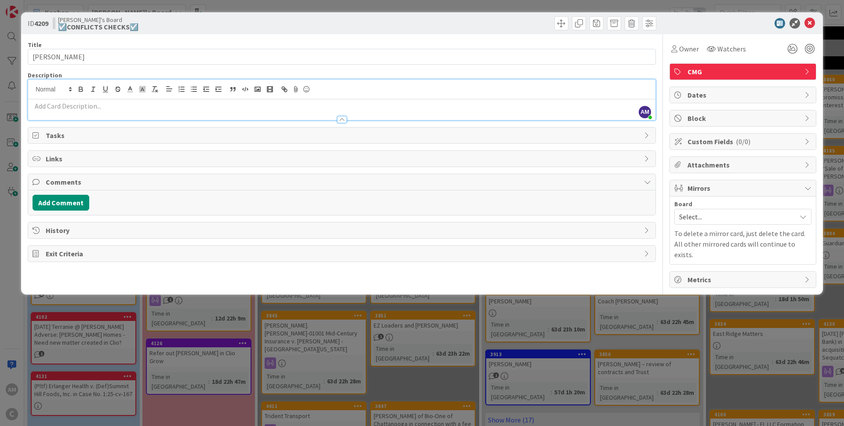
click at [49, 109] on p at bounding box center [342, 106] width 619 height 10
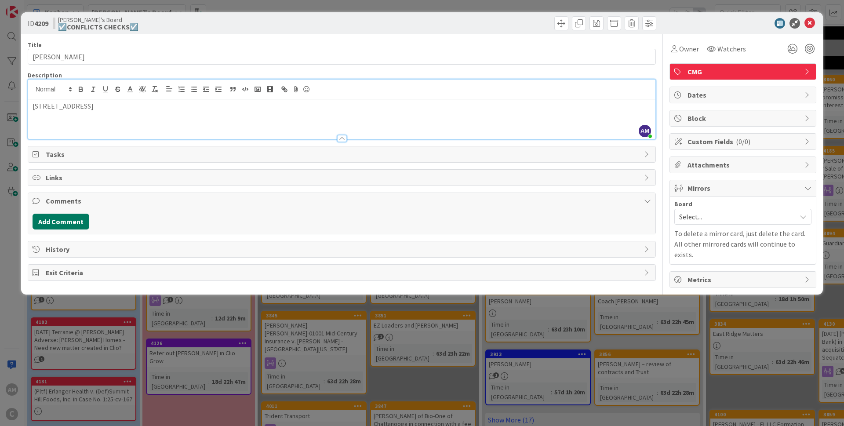
click at [69, 227] on button "Add Comment" at bounding box center [61, 222] width 57 height 16
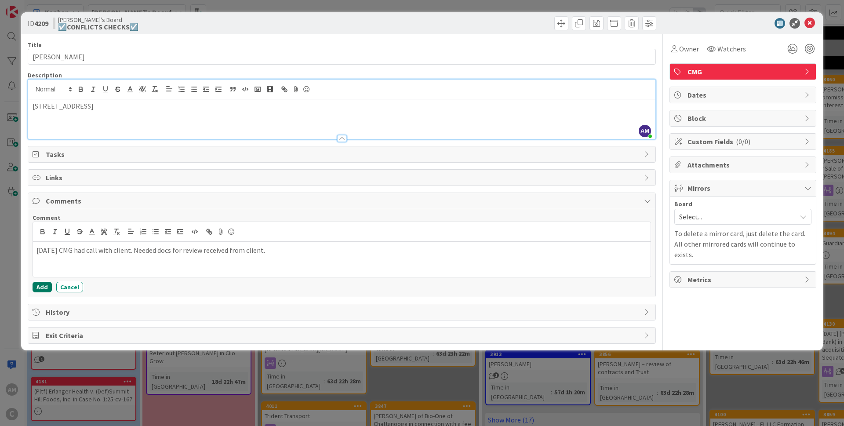
click at [45, 288] on button "Add" at bounding box center [42, 287] width 19 height 11
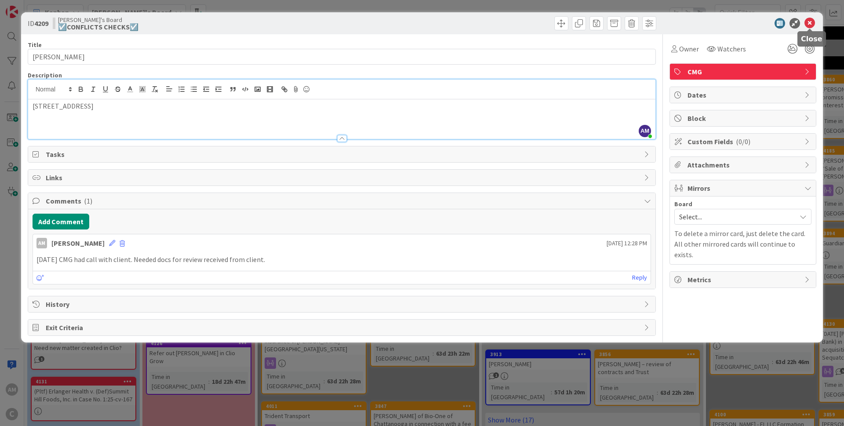
click at [812, 25] on icon at bounding box center [810, 23] width 11 height 11
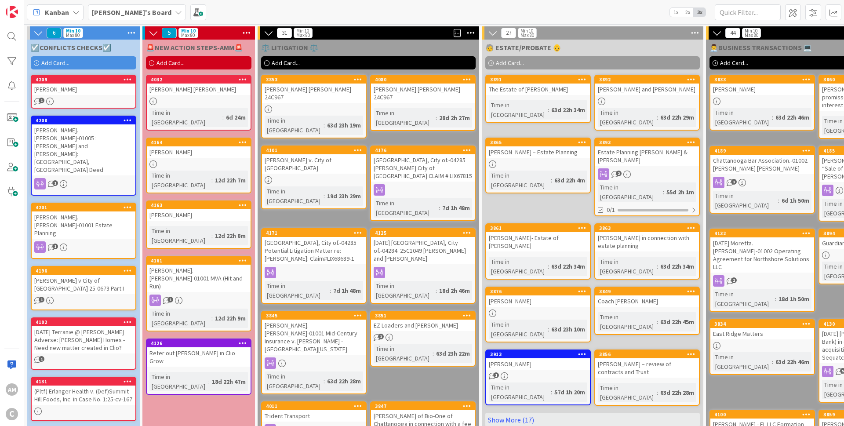
click at [122, 91] on div "[PERSON_NAME]" at bounding box center [84, 89] width 104 height 11
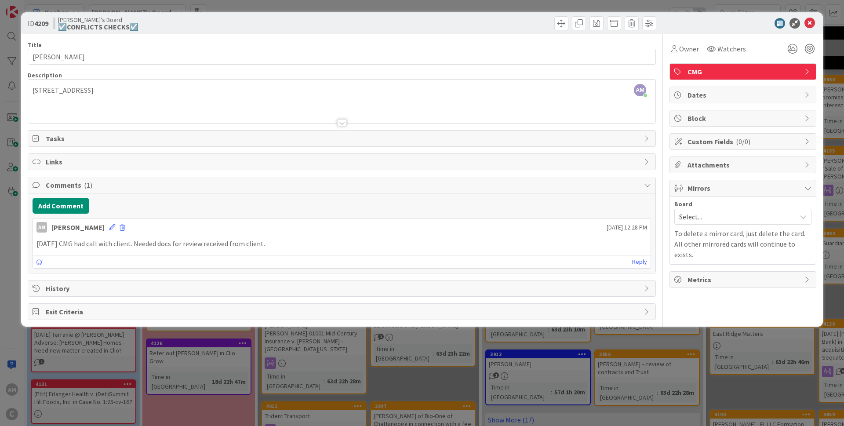
click at [728, 188] on span "Mirrors" at bounding box center [744, 188] width 113 height 11
click at [714, 219] on span "Select..." at bounding box center [735, 217] width 113 height 12
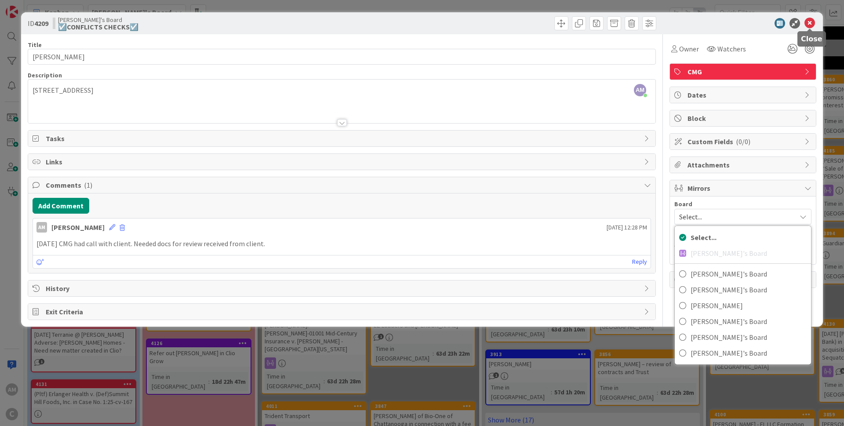
click at [814, 24] on icon at bounding box center [810, 23] width 11 height 11
